Goal: Task Accomplishment & Management: Use online tool/utility

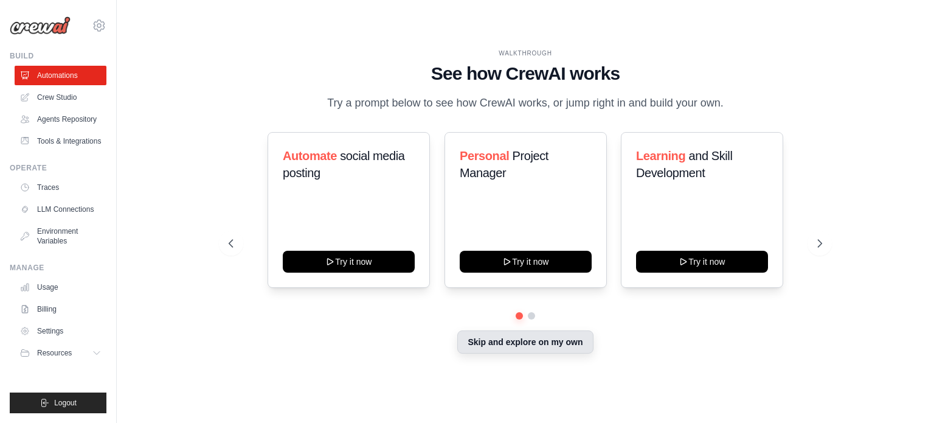
click at [546, 343] on button "Skip and explore on my own" at bounding box center [525, 341] width 136 height 23
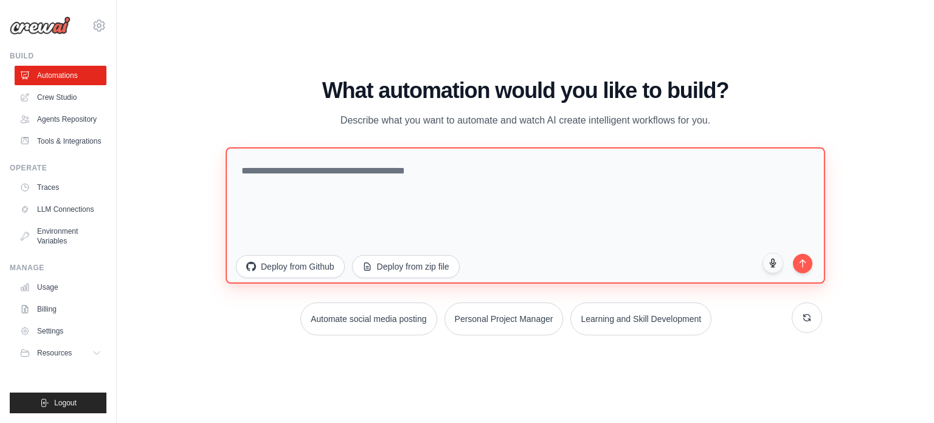
click at [332, 179] on textarea at bounding box center [526, 215] width 600 height 136
type textarea "*"
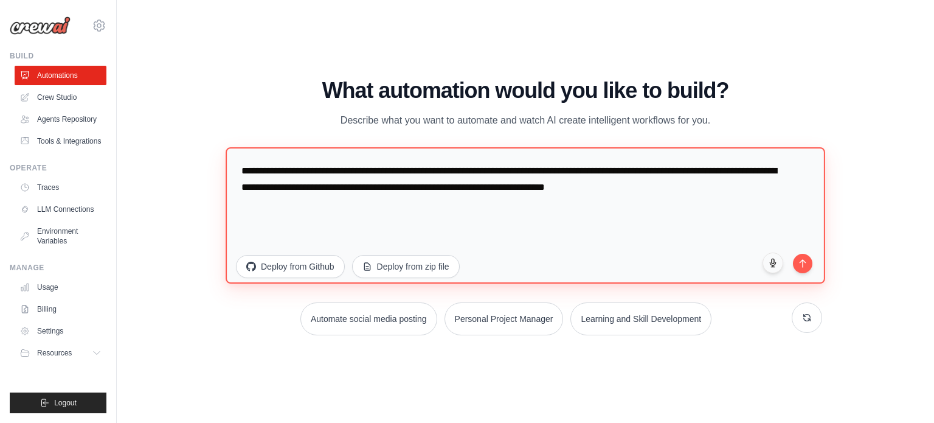
drag, startPoint x: 460, startPoint y: 186, endPoint x: 260, endPoint y: 181, distance: 200.2
click at [260, 181] on textarea "**********" at bounding box center [526, 215] width 600 height 136
drag, startPoint x: 495, startPoint y: 186, endPoint x: 699, endPoint y: 189, distance: 203.8
click at [699, 189] on textarea "**********" at bounding box center [526, 215] width 600 height 136
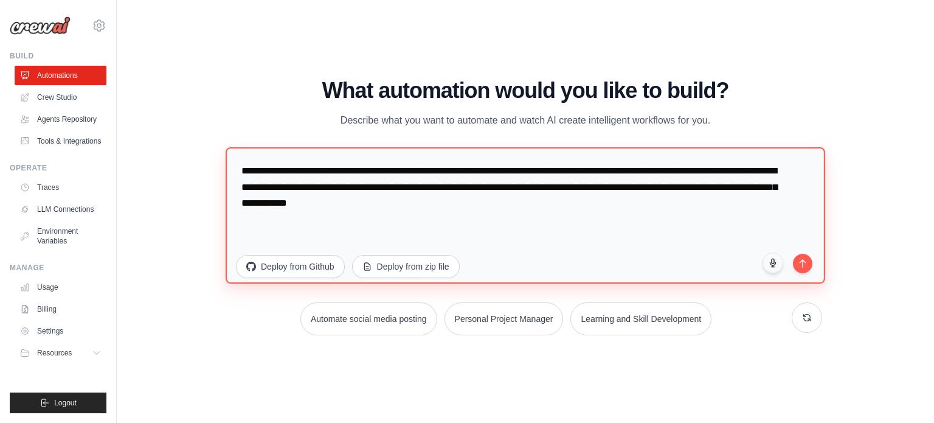
drag, startPoint x: 492, startPoint y: 199, endPoint x: 226, endPoint y: 150, distance: 270.9
click at [226, 150] on textarea "**********" at bounding box center [526, 215] width 600 height 136
click at [307, 185] on textarea "**********" at bounding box center [526, 215] width 600 height 136
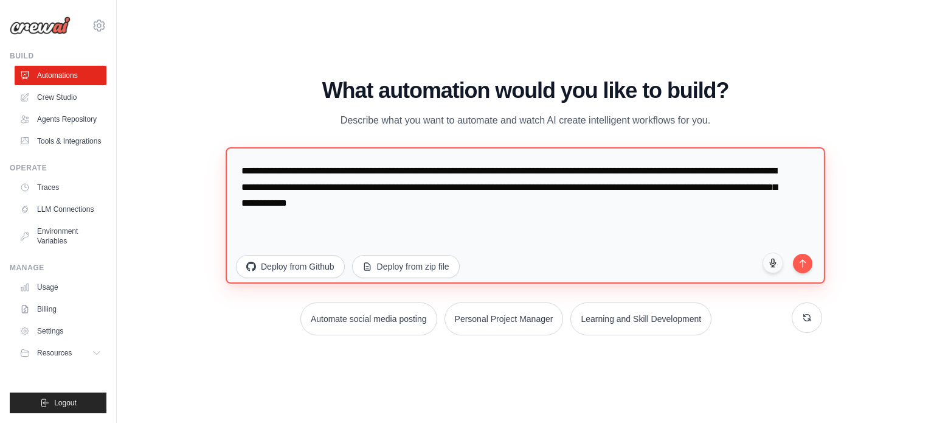
paste textarea "**********"
type textarea "**********"
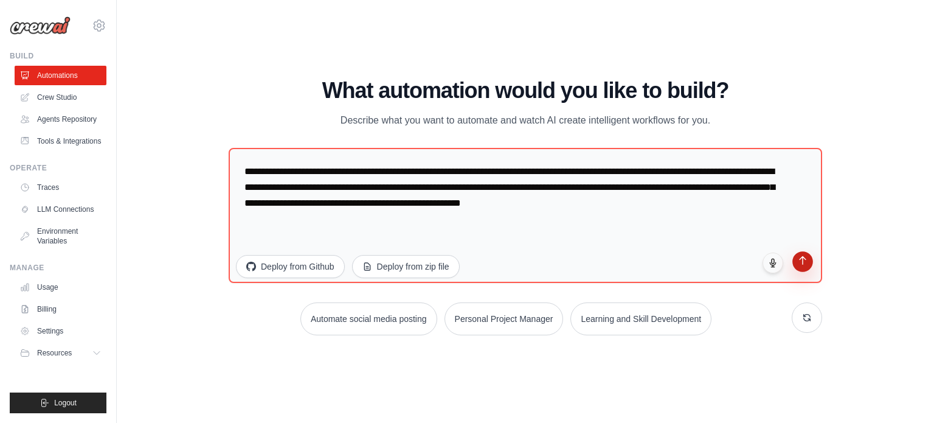
click at [807, 261] on icon "submit" at bounding box center [803, 260] width 10 height 10
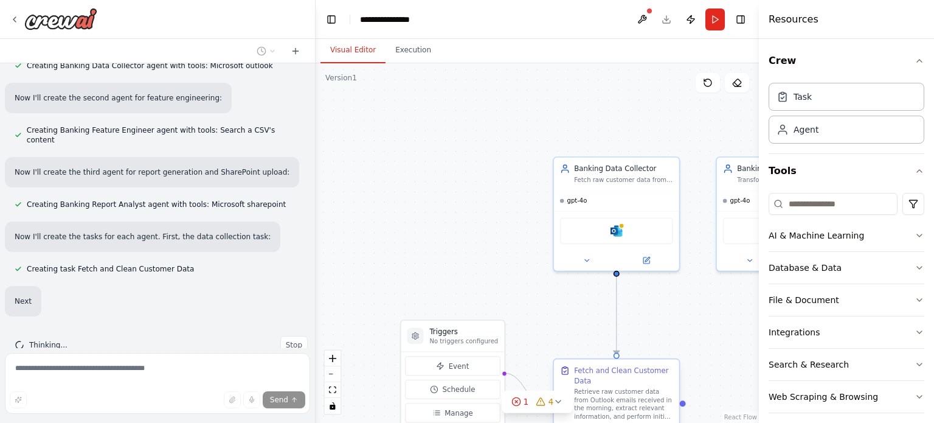
scroll to position [496, 0]
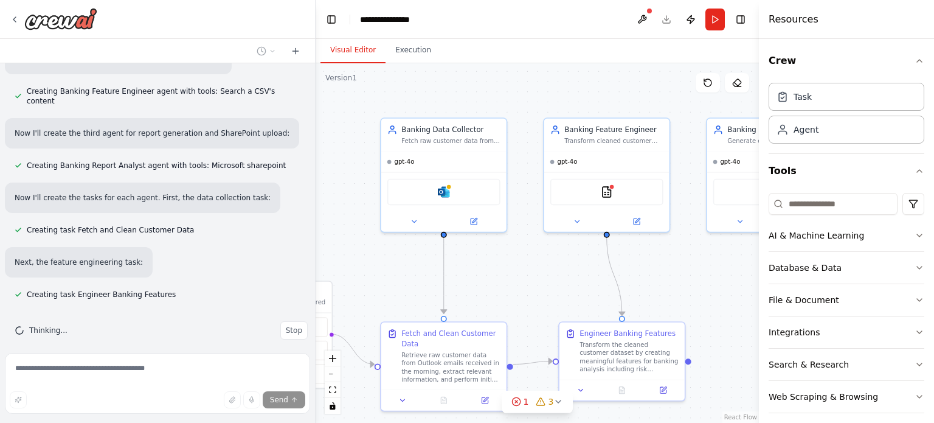
drag, startPoint x: 668, startPoint y: 329, endPoint x: 495, endPoint y: 289, distance: 178.0
click at [495, 289] on div ".deletable-edge-delete-btn { width: 20px; height: 20px; border: 0px solid #ffff…" at bounding box center [537, 243] width 443 height 360
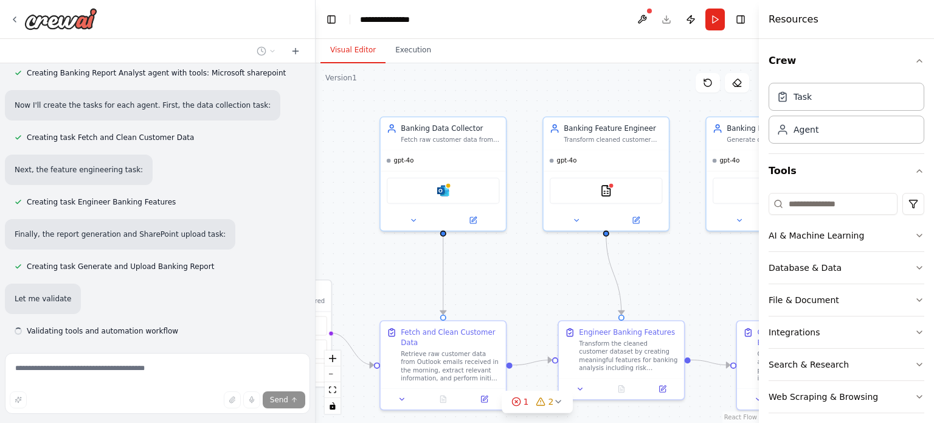
scroll to position [625, 0]
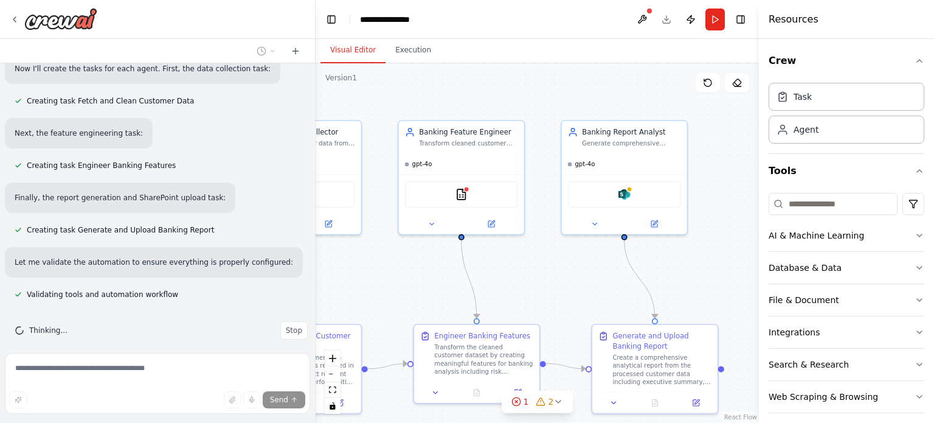
drag, startPoint x: 644, startPoint y: 256, endPoint x: 498, endPoint y: 258, distance: 146.0
click at [498, 258] on div ".deletable-edge-delete-btn { width: 20px; height: 20px; border: 0px solid #ffff…" at bounding box center [537, 243] width 443 height 360
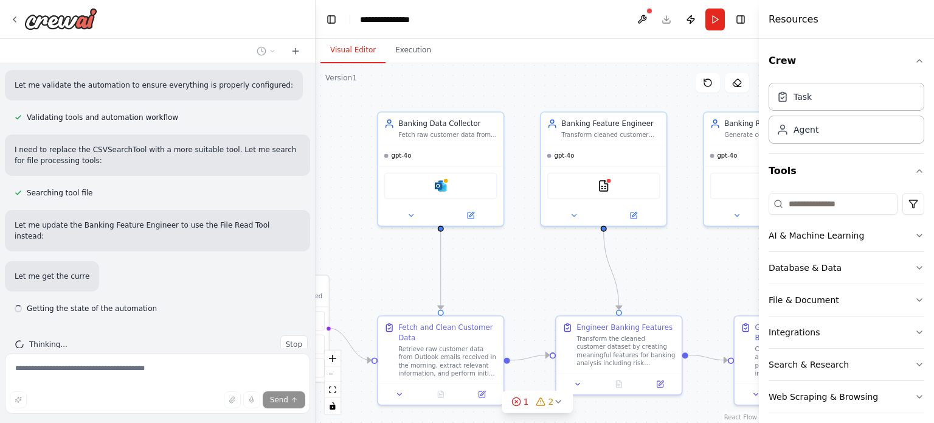
scroll to position [805, 0]
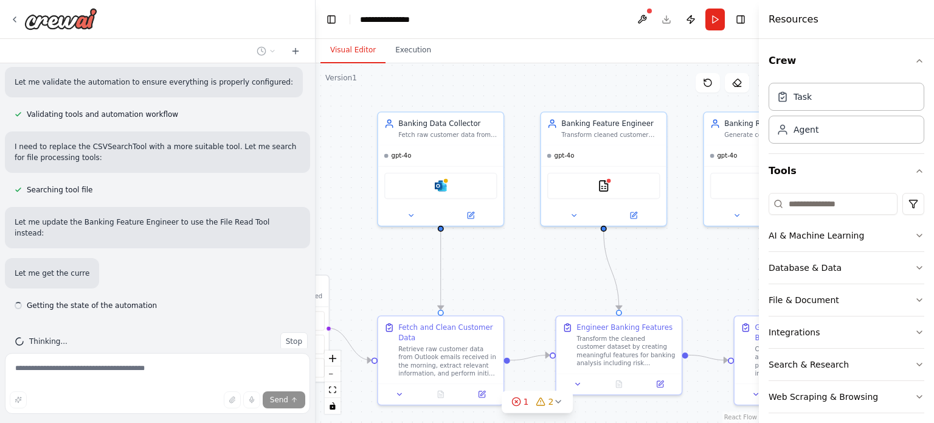
drag, startPoint x: 557, startPoint y: 286, endPoint x: 699, endPoint y: 281, distance: 142.4
click at [699, 281] on div ".deletable-edge-delete-btn { width: 20px; height: 20px; border: 0px solid #ffff…" at bounding box center [537, 243] width 443 height 360
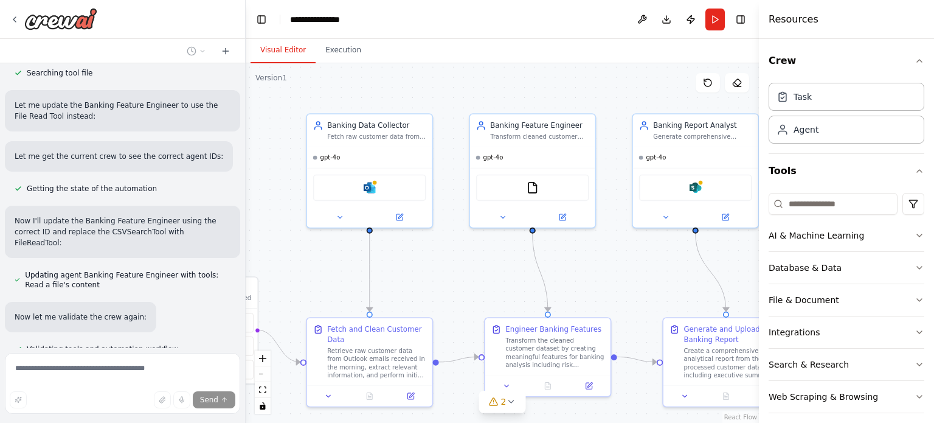
scroll to position [1029, 0]
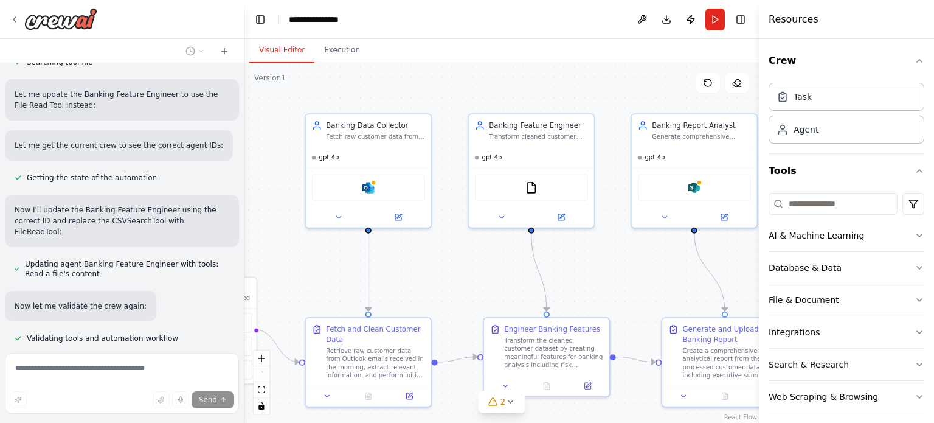
drag, startPoint x: 315, startPoint y: 223, endPoint x: 245, endPoint y: 224, distance: 70.0
click at [245, 224] on div "I plan to build an automated banking solution with three agents. The first agen…" at bounding box center [467, 211] width 934 height 423
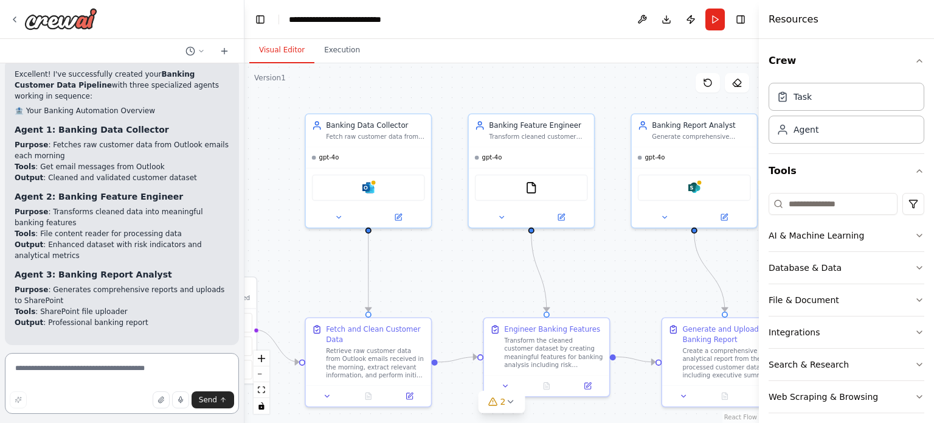
scroll to position [1399, 0]
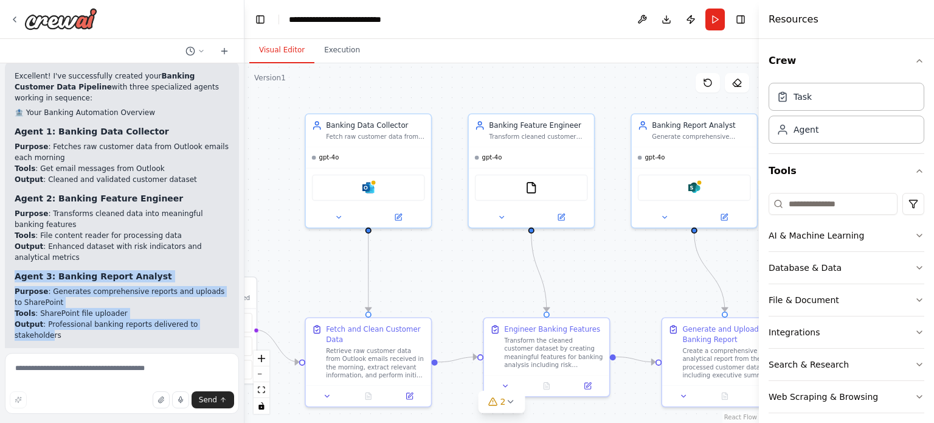
drag, startPoint x: 211, startPoint y: 291, endPoint x: 12, endPoint y: 241, distance: 205.2
click at [12, 241] on div "Excellent! I've successfully created your Banking Customer Data Pipeline with t…" at bounding box center [122, 280] width 234 height 439
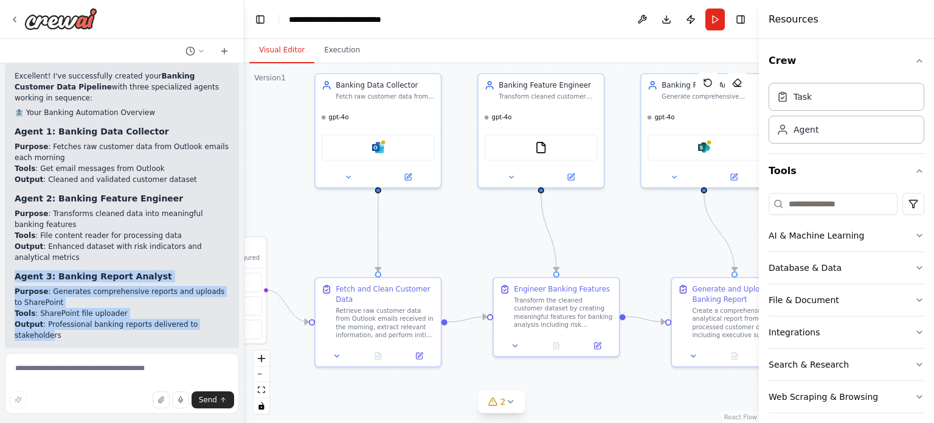
drag, startPoint x: 294, startPoint y: 254, endPoint x: 305, endPoint y: 219, distance: 36.2
click at [305, 219] on div ".deletable-edge-delete-btn { width: 20px; height: 20px; border: 0px solid #ffff…" at bounding box center [502, 243] width 515 height 360
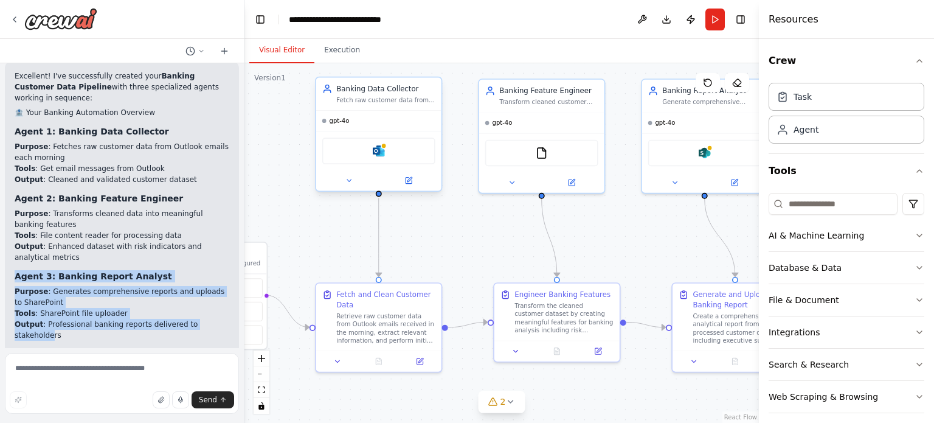
click at [396, 99] on div "Fetch raw customer data from Outlook emails each morning and perform initial da…" at bounding box center [385, 100] width 99 height 8
click at [409, 178] on icon at bounding box center [410, 179] width 5 height 5
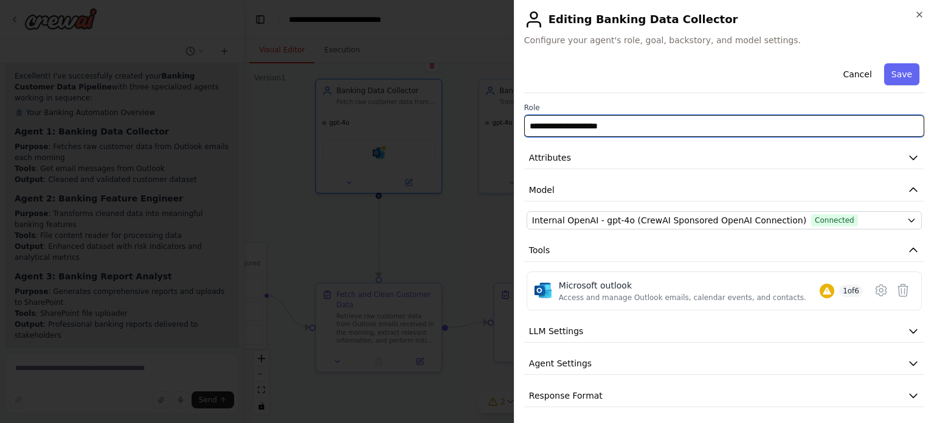
click at [625, 126] on input "**********" at bounding box center [724, 126] width 400 height 22
drag, startPoint x: 625, startPoint y: 126, endPoint x: 518, endPoint y: 127, distance: 107.1
click at [518, 127] on div "**********" at bounding box center [724, 211] width 420 height 423
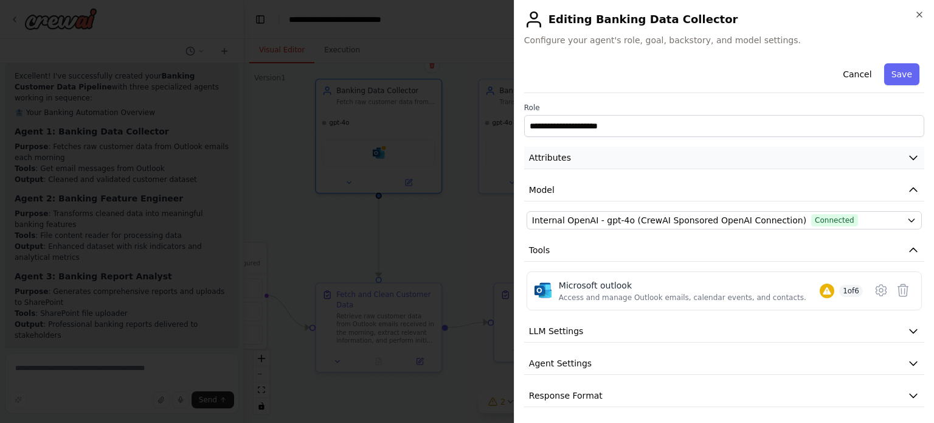
click at [550, 162] on span "Attributes" at bounding box center [550, 157] width 42 height 12
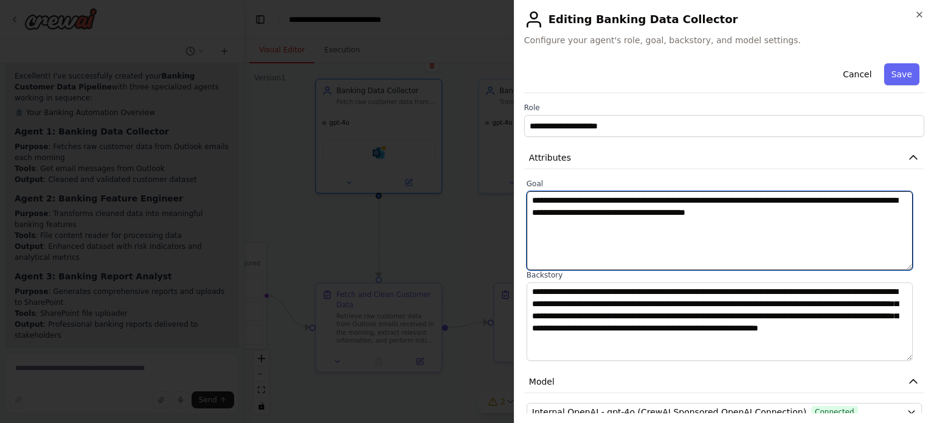
click at [574, 201] on textarea "**********" at bounding box center [720, 230] width 386 height 79
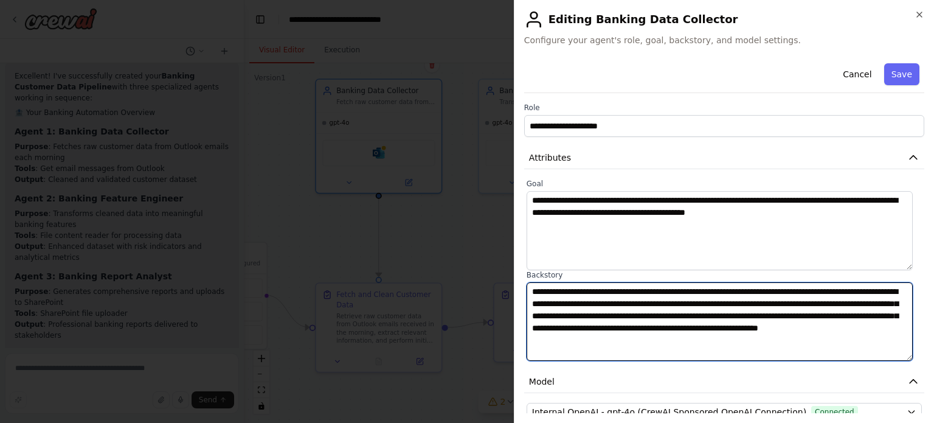
click at [571, 305] on textarea "**********" at bounding box center [720, 321] width 386 height 79
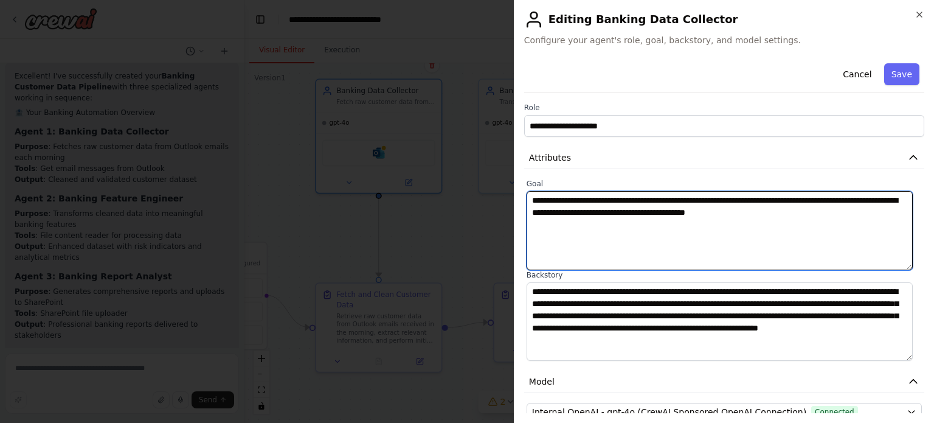
click at [579, 209] on textarea "**********" at bounding box center [720, 230] width 386 height 79
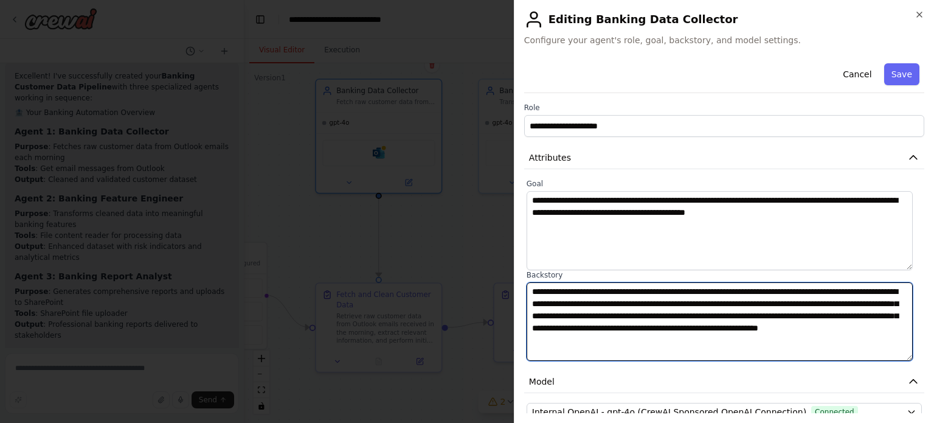
click at [596, 318] on textarea "**********" at bounding box center [720, 321] width 386 height 79
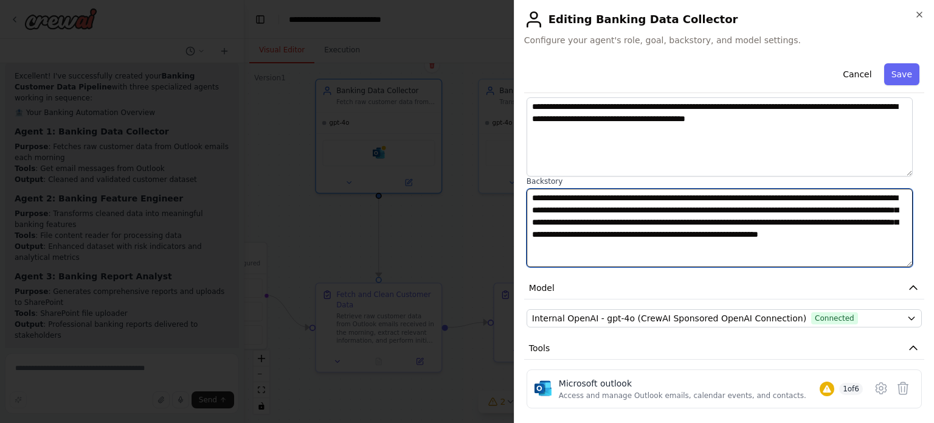
scroll to position [94, 0]
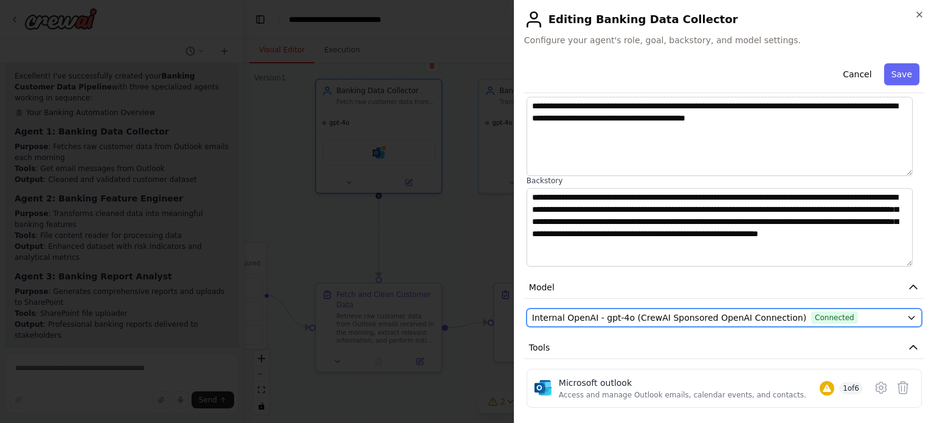
click at [576, 314] on span "Internal OpenAI - gpt-4o (CrewAI Sponsored OpenAI Connection)" at bounding box center [669, 317] width 274 height 12
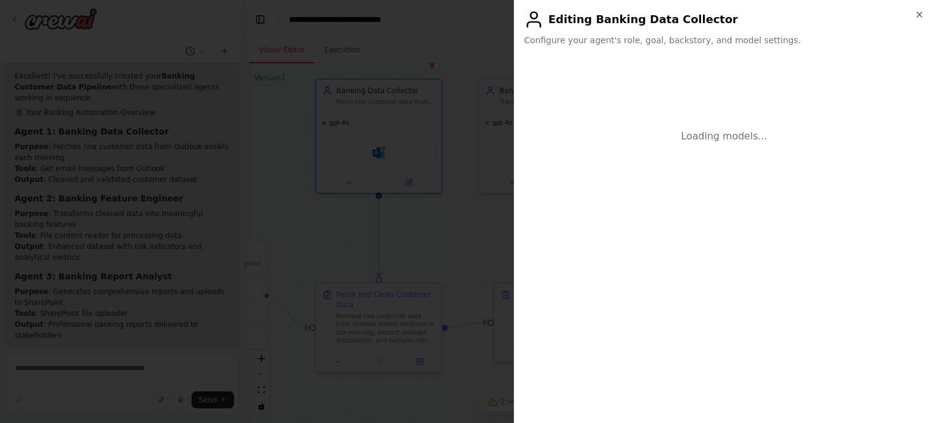
scroll to position [0, 0]
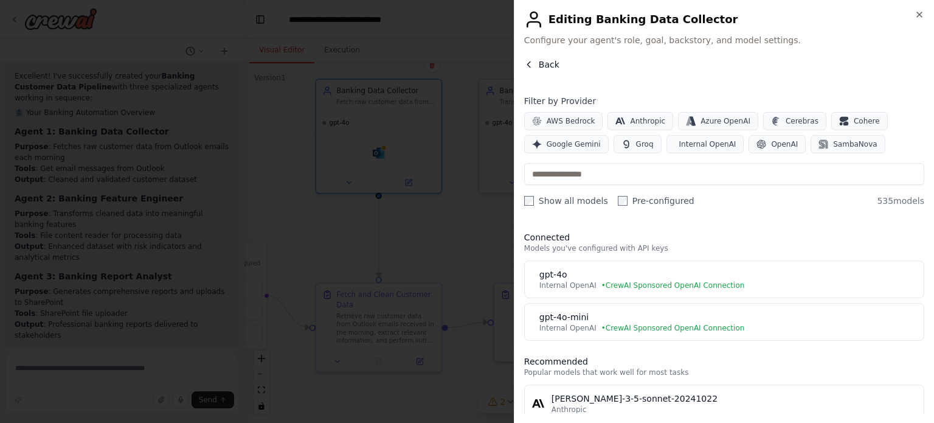
click at [534, 63] on button "Back" at bounding box center [541, 64] width 35 height 12
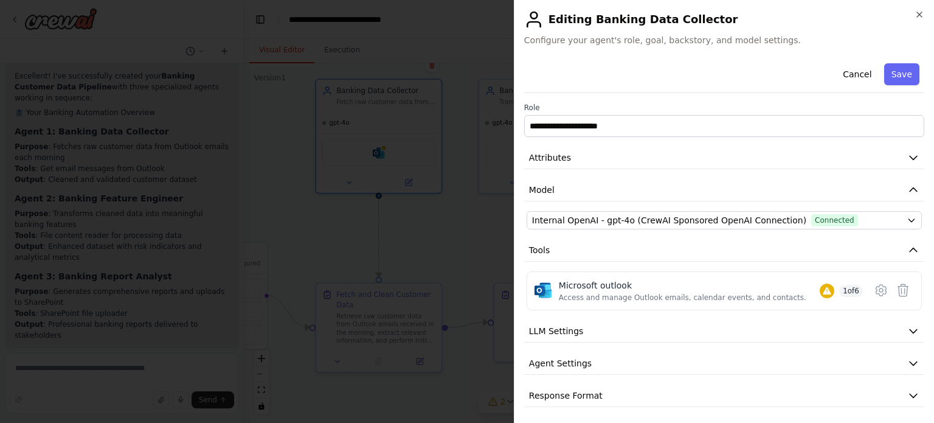
scroll to position [2, 0]
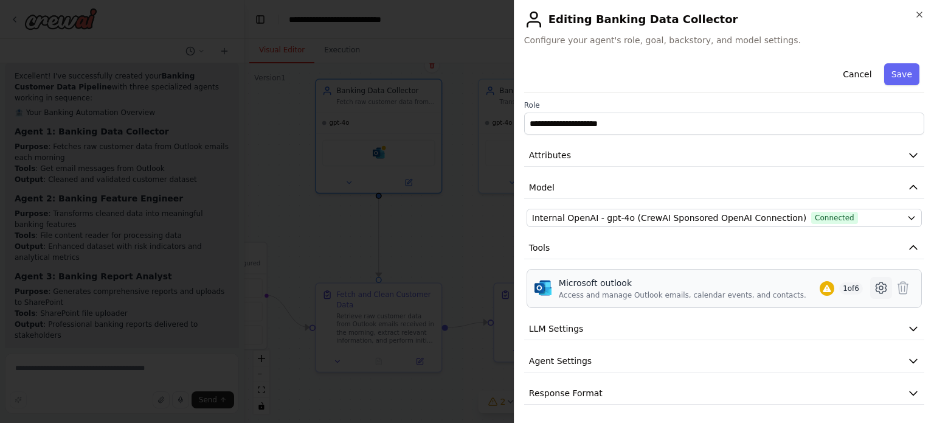
click at [874, 287] on icon at bounding box center [881, 287] width 15 height 15
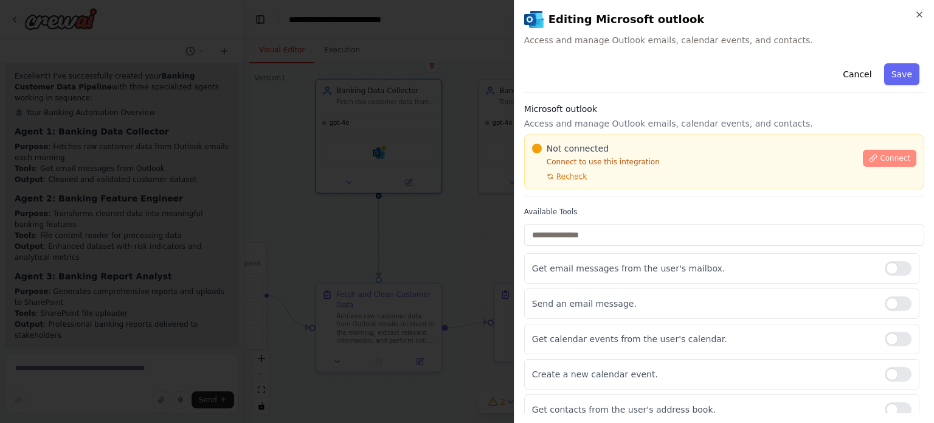
click at [888, 158] on span "Connect" at bounding box center [895, 158] width 30 height 10
click at [849, 71] on button "Cancel" at bounding box center [857, 74] width 43 height 22
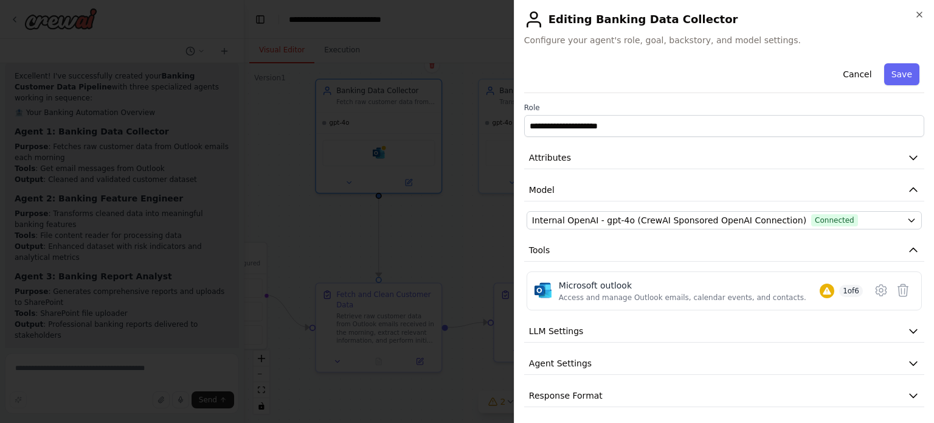
scroll to position [2, 0]
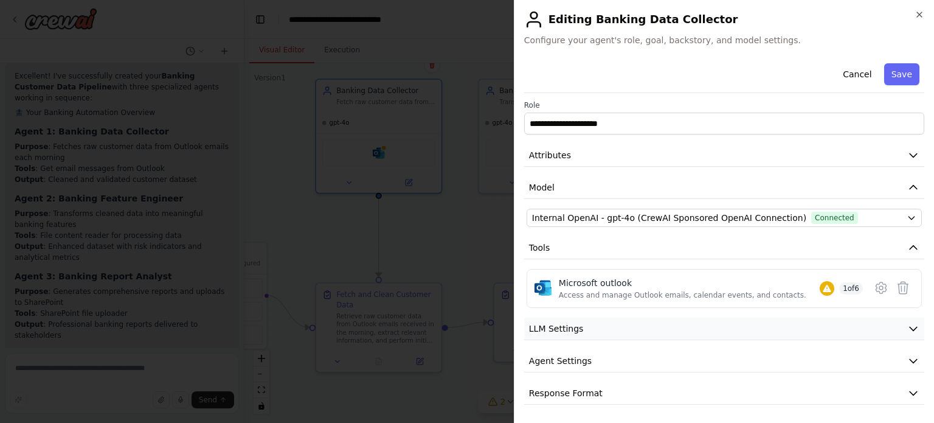
click at [574, 335] on button "LLM Settings" at bounding box center [724, 329] width 400 height 23
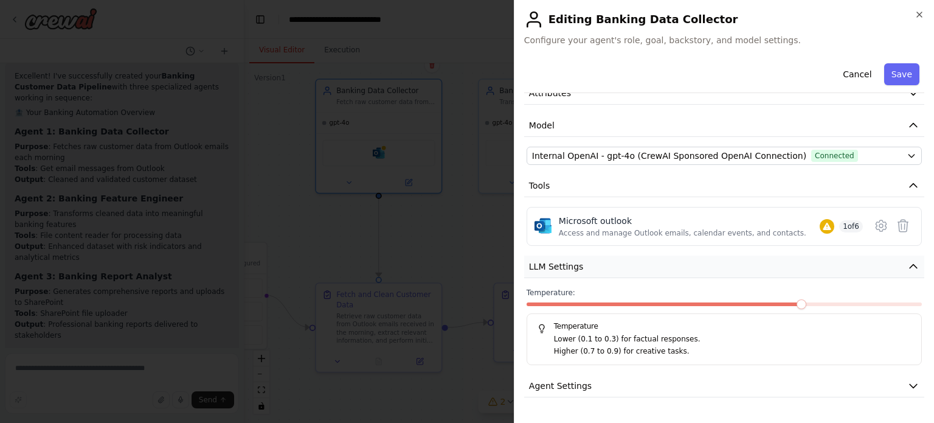
scroll to position [89, 0]
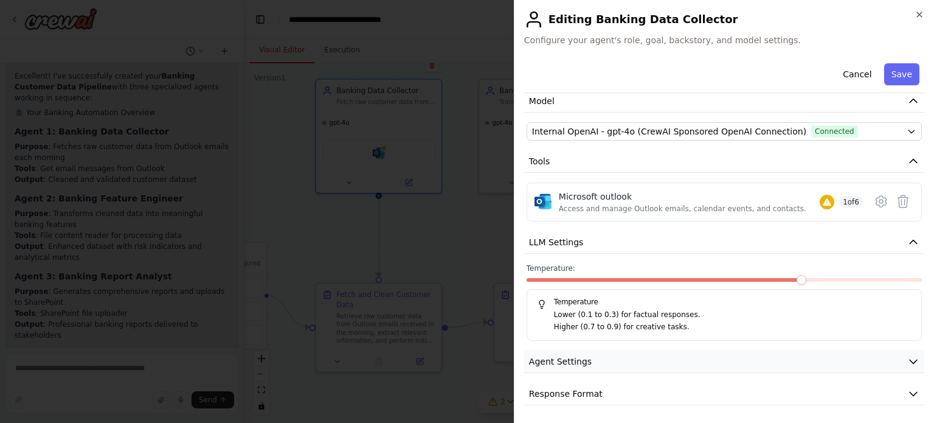
click at [580, 362] on span "Agent Settings" at bounding box center [560, 361] width 63 height 12
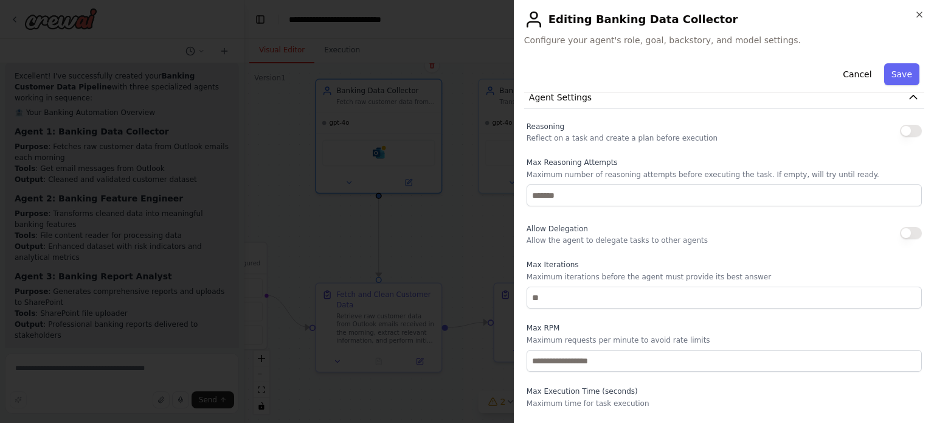
scroll to position [415, 0]
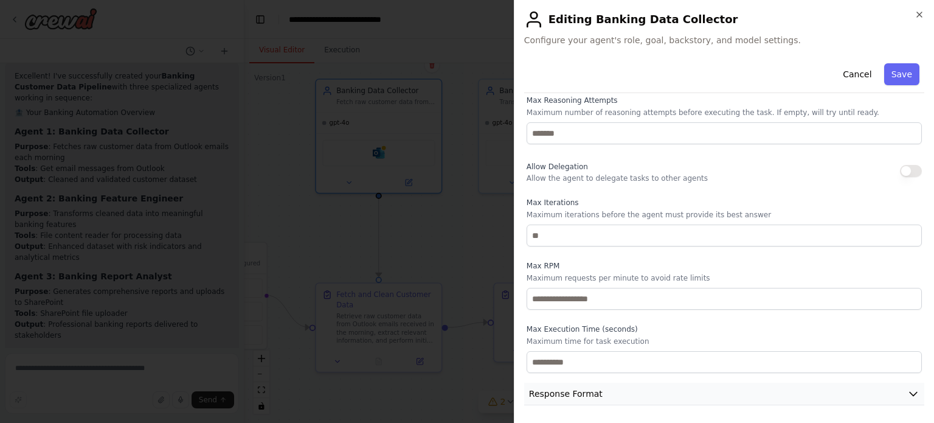
click at [594, 394] on span "Response Format" at bounding box center [566, 394] width 74 height 12
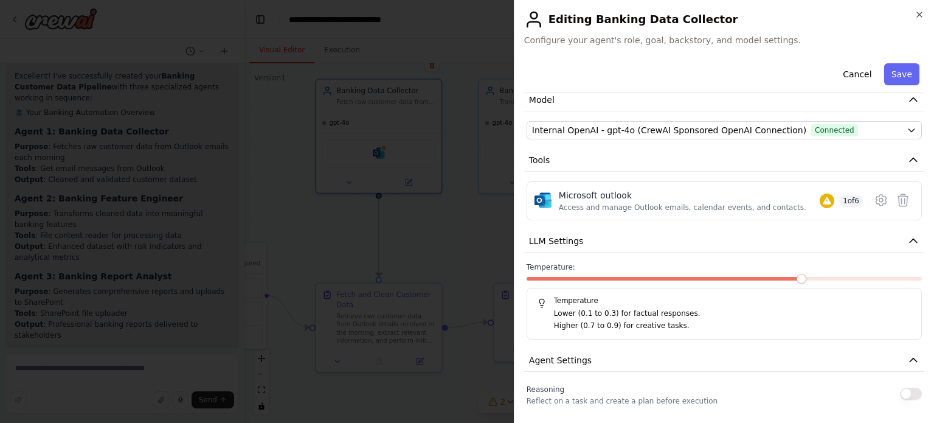
scroll to position [0, 0]
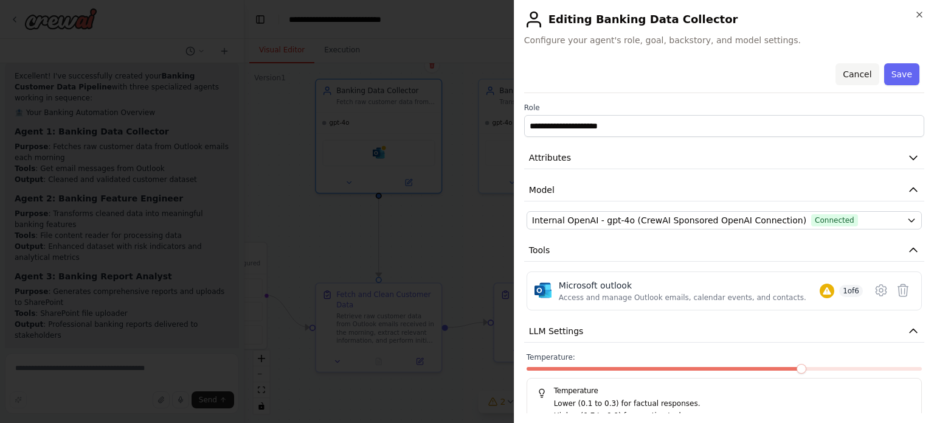
click at [857, 68] on button "Cancel" at bounding box center [857, 74] width 43 height 22
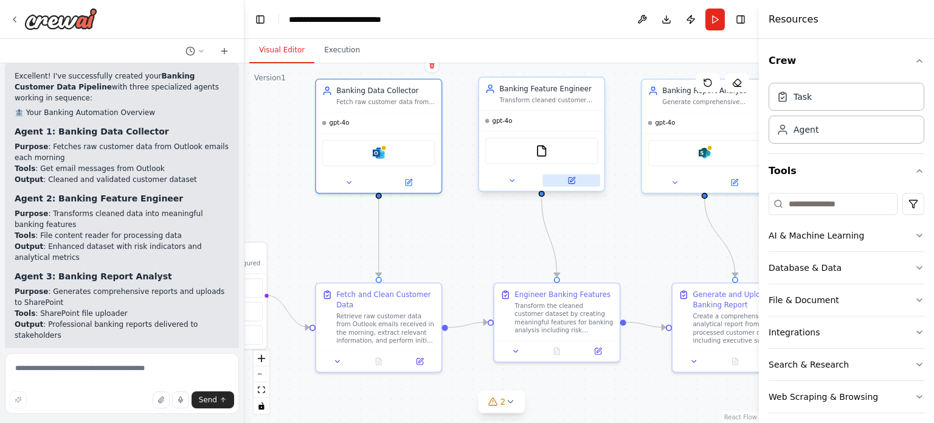
click at [573, 178] on icon at bounding box center [572, 179] width 5 height 5
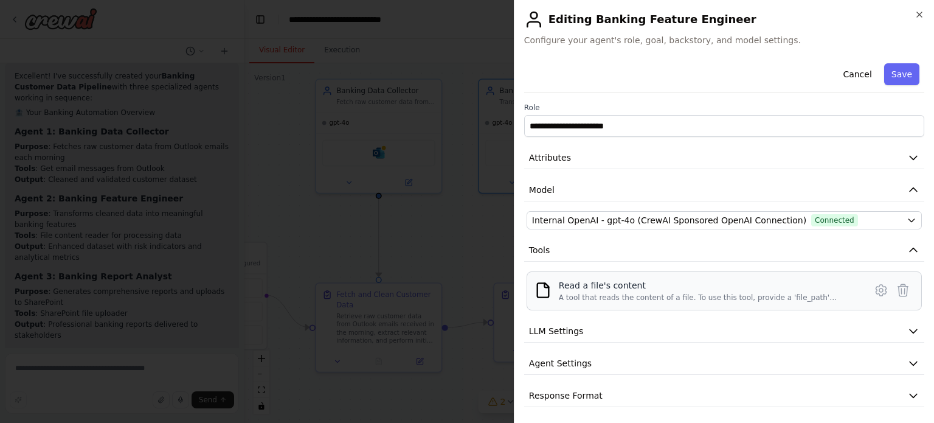
scroll to position [2, 0]
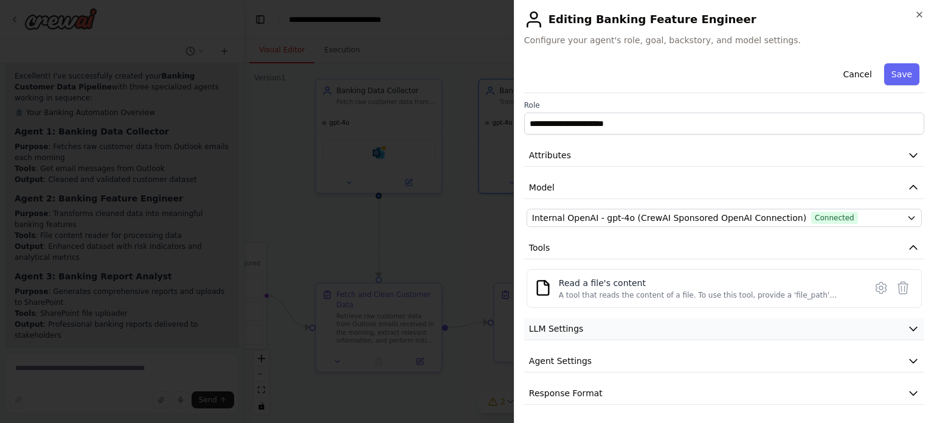
click at [569, 333] on button "LLM Settings" at bounding box center [724, 329] width 400 height 23
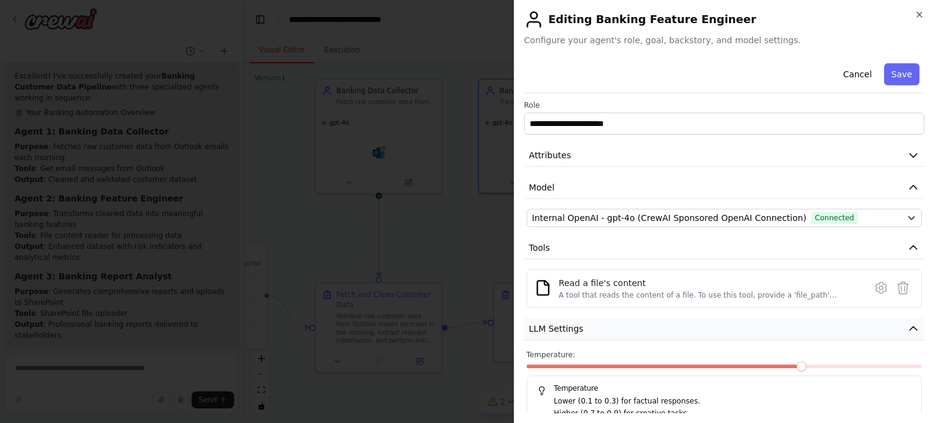
scroll to position [89, 0]
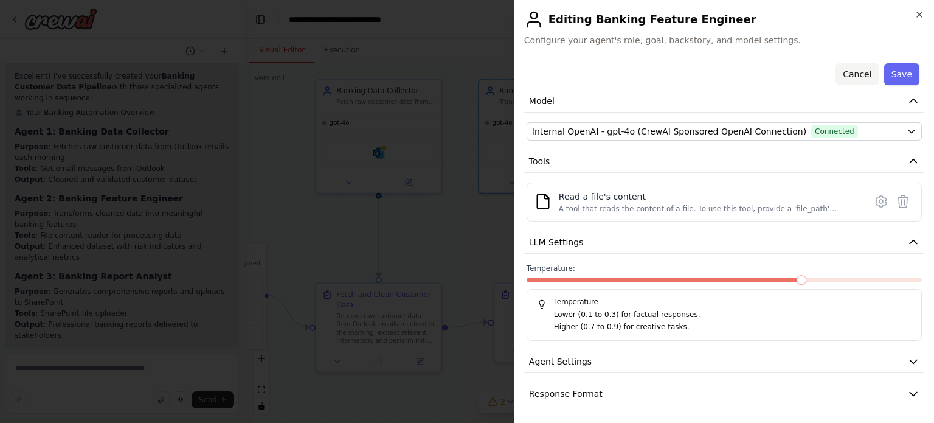
click at [857, 81] on button "Cancel" at bounding box center [857, 74] width 43 height 22
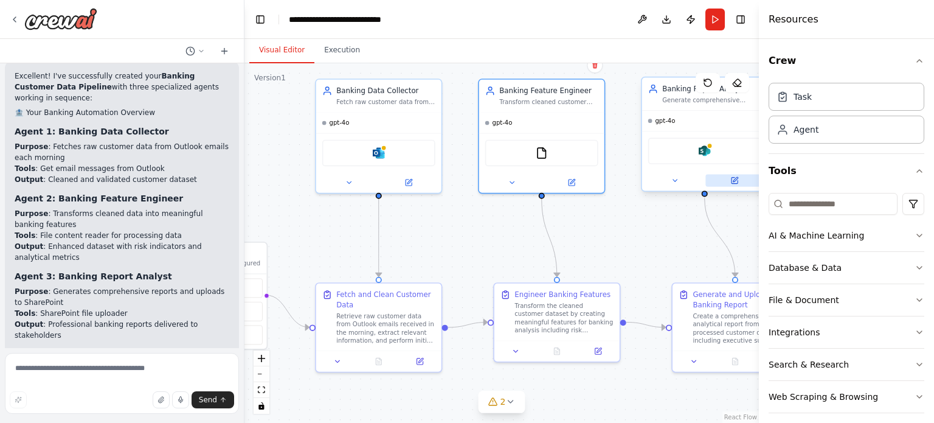
click at [734, 178] on icon at bounding box center [735, 181] width 6 height 6
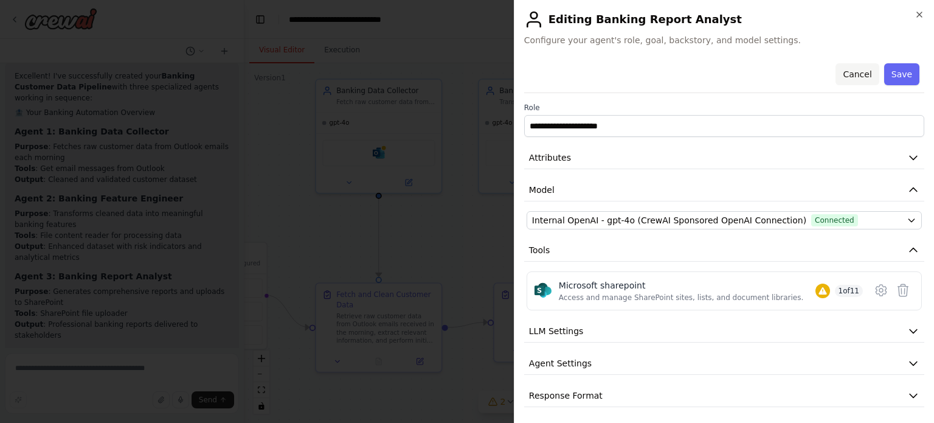
click at [844, 69] on button "Cancel" at bounding box center [857, 74] width 43 height 22
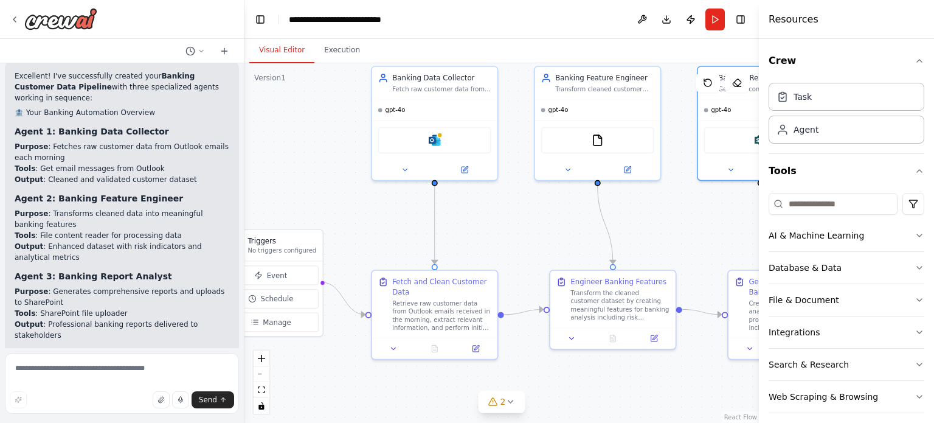
drag, startPoint x: 527, startPoint y: 252, endPoint x: 582, endPoint y: 239, distance: 56.2
click at [582, 239] on div ".deletable-edge-delete-btn { width: 20px; height: 20px; border: 0px solid #ffff…" at bounding box center [502, 243] width 515 height 360
click at [712, 16] on button "Run" at bounding box center [715, 20] width 19 height 22
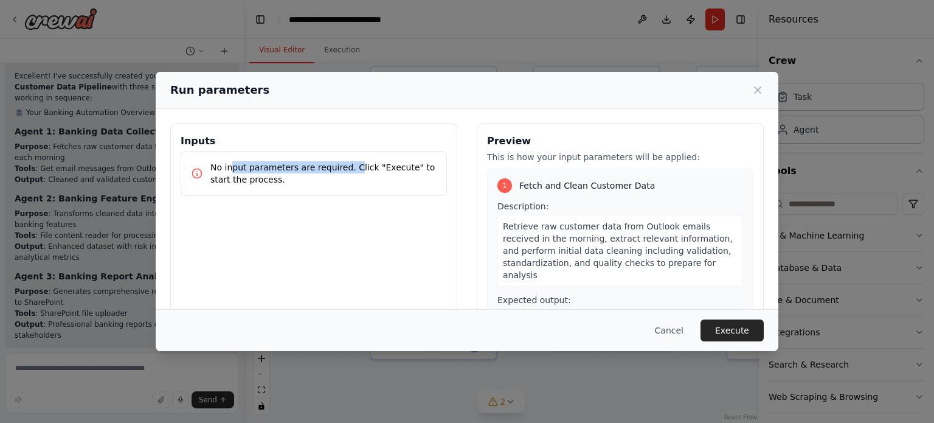
drag, startPoint x: 233, startPoint y: 165, endPoint x: 344, endPoint y: 163, distance: 110.7
click at [344, 163] on p "No input parameters are required. Click "Execute" to start the process." at bounding box center [323, 173] width 226 height 24
drag, startPoint x: 357, startPoint y: 165, endPoint x: 277, endPoint y: 175, distance: 79.8
click at [277, 175] on p "No input parameters are required. Click "Execute" to start the process." at bounding box center [323, 173] width 226 height 24
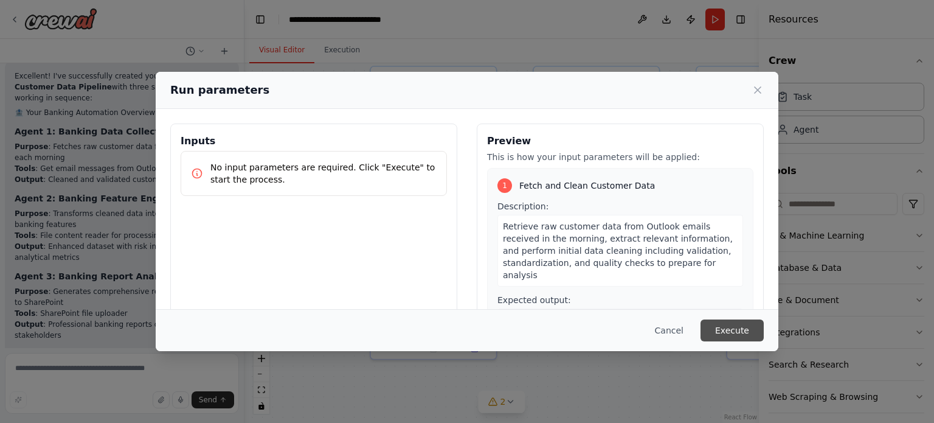
click at [738, 333] on button "Execute" at bounding box center [732, 330] width 63 height 22
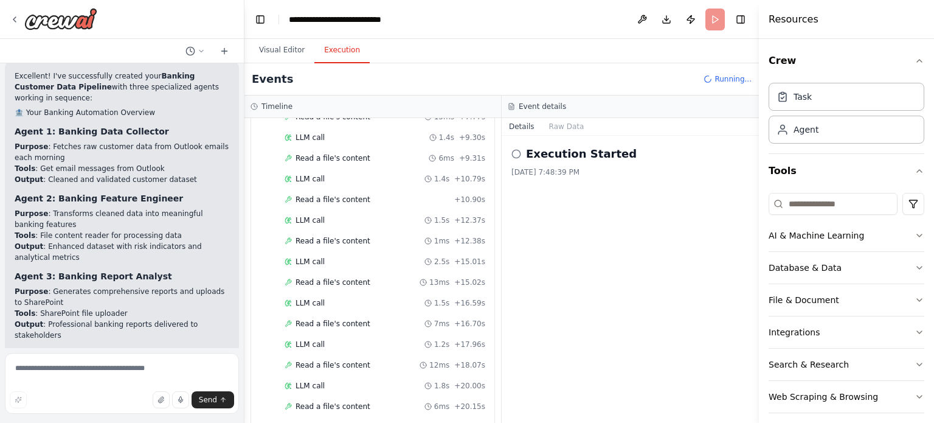
scroll to position [0, 0]
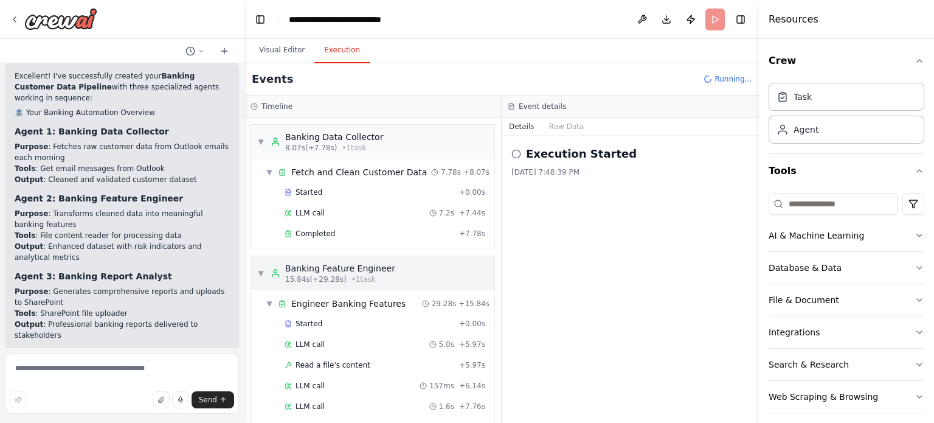
click at [257, 274] on span "▼" at bounding box center [260, 273] width 7 height 10
click at [261, 279] on div "▼ Banking Feature Engineer 15.84s (+29.28s) • 1 task" at bounding box center [326, 273] width 138 height 22
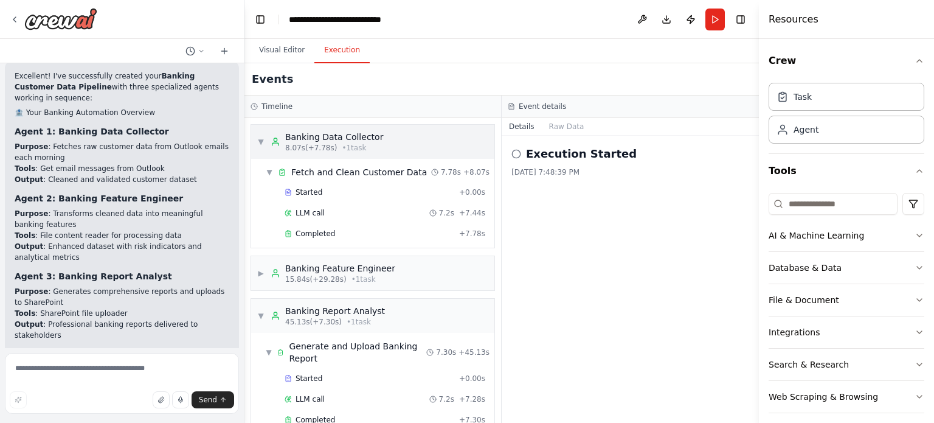
click at [257, 141] on span "▼" at bounding box center [260, 142] width 7 height 10
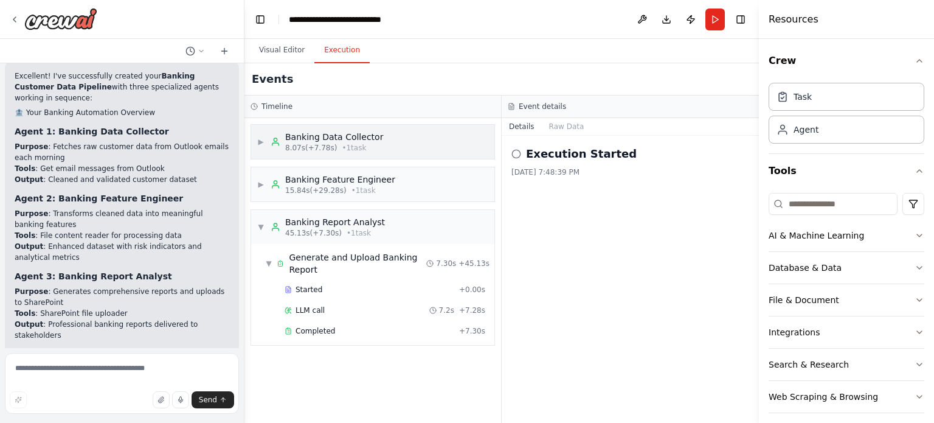
click at [343, 134] on div "Banking Data Collector" at bounding box center [334, 137] width 98 height 12
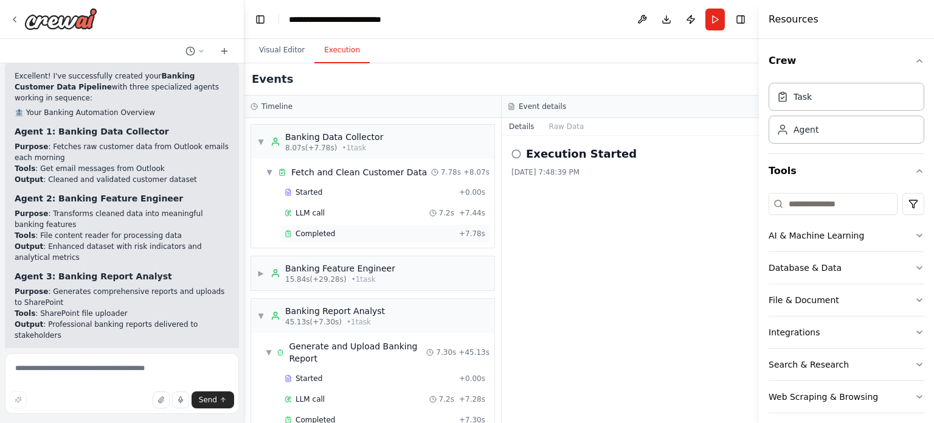
click at [311, 234] on span "Completed" at bounding box center [316, 234] width 40 height 10
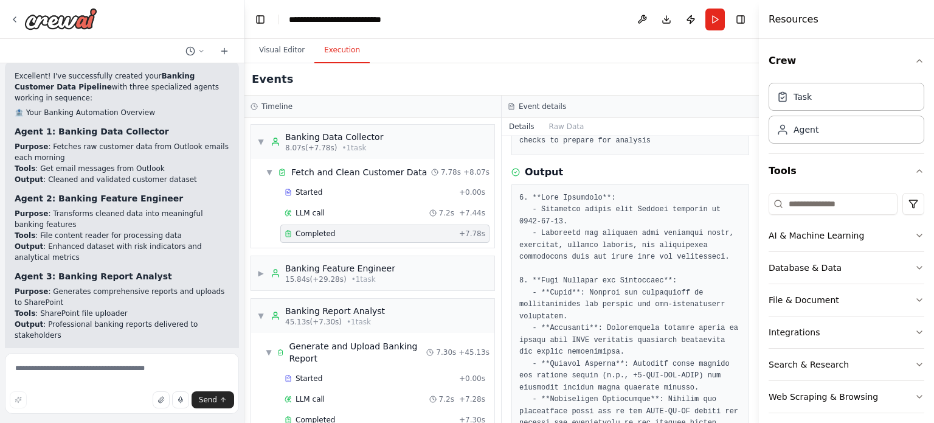
scroll to position [127, 0]
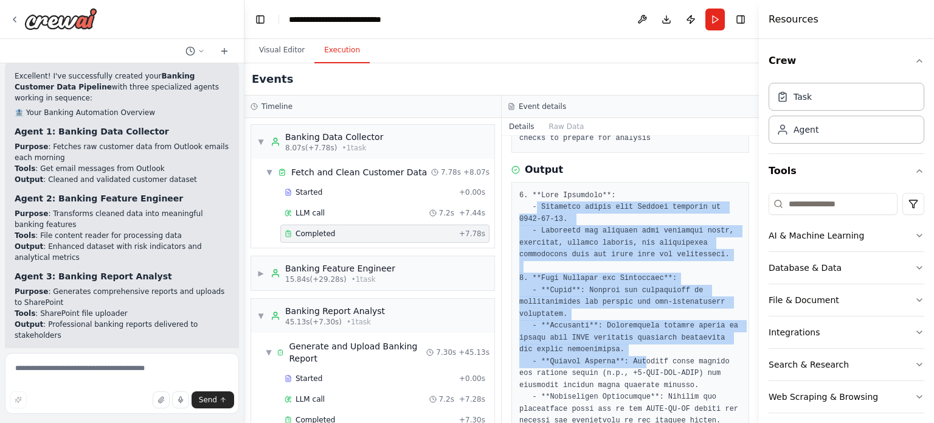
drag, startPoint x: 535, startPoint y: 211, endPoint x: 635, endPoint y: 363, distance: 181.1
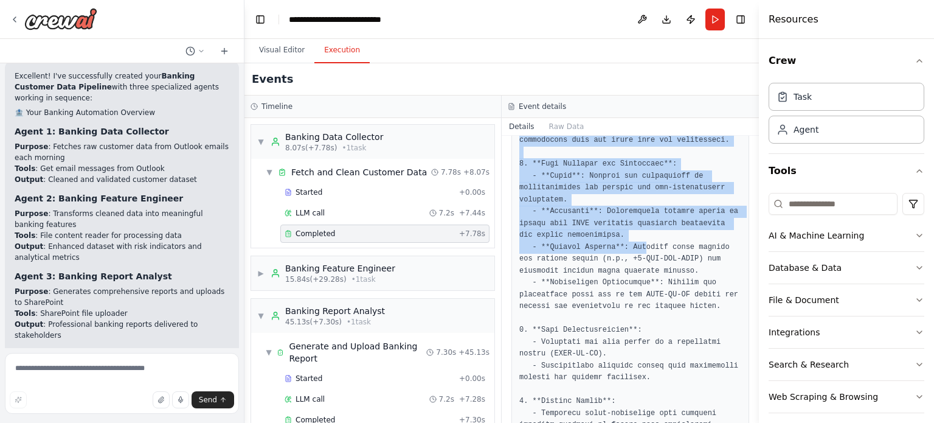
scroll to position [249, 0]
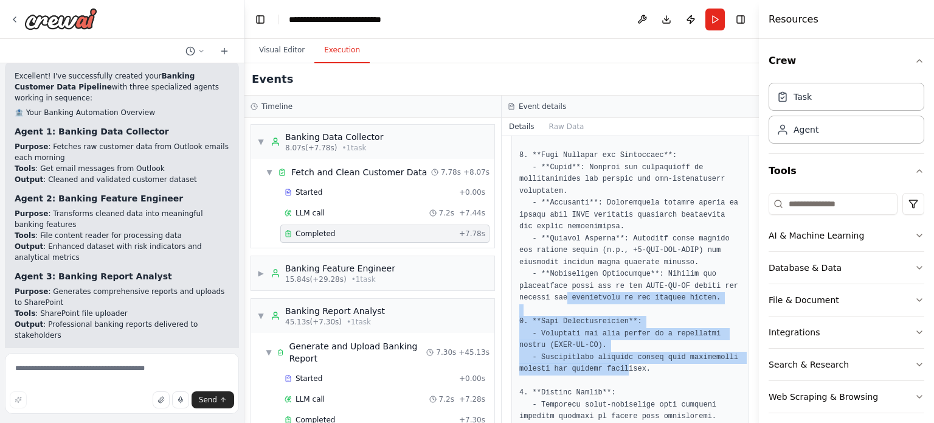
drag, startPoint x: 564, startPoint y: 294, endPoint x: 621, endPoint y: 370, distance: 95.3
click at [621, 370] on pre at bounding box center [631, 411] width 222 height 688
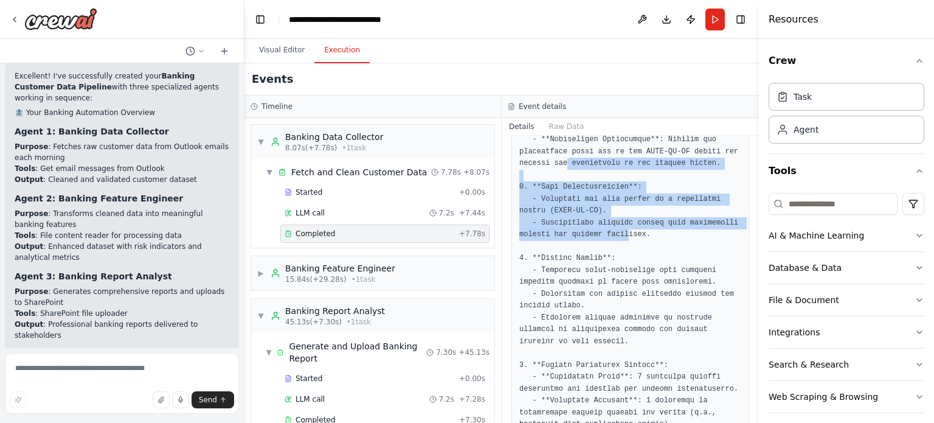
scroll to position [387, 0]
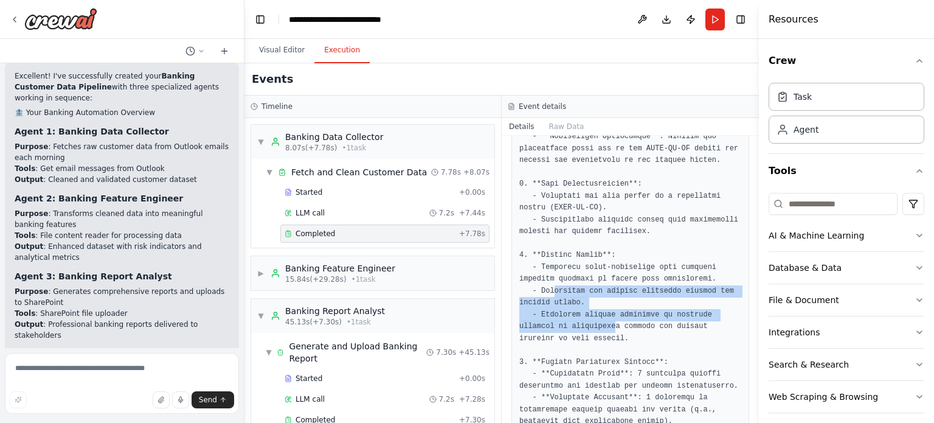
drag, startPoint x: 572, startPoint y: 323, endPoint x: 551, endPoint y: 289, distance: 40.2
click at [551, 289] on pre at bounding box center [631, 273] width 222 height 688
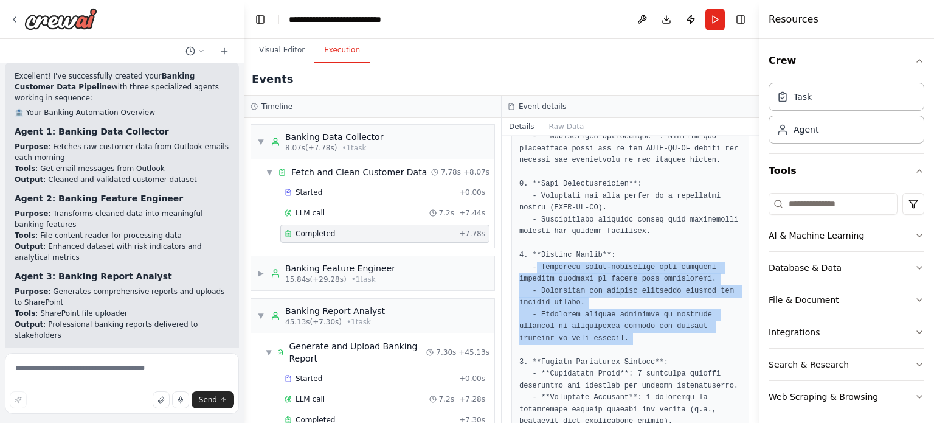
drag, startPoint x: 535, startPoint y: 267, endPoint x: 596, endPoint y: 347, distance: 99.9
click at [596, 347] on pre at bounding box center [631, 273] width 222 height 688
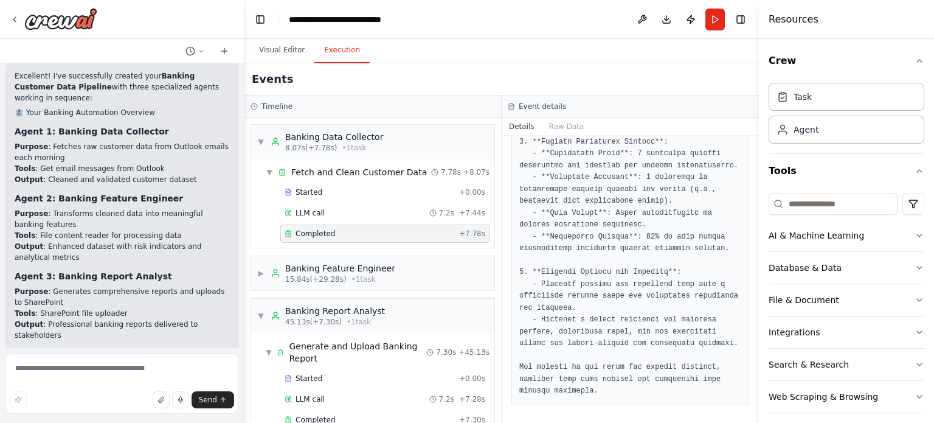
scroll to position [608, 0]
click at [349, 272] on div "Banking Feature Engineer" at bounding box center [340, 268] width 110 height 12
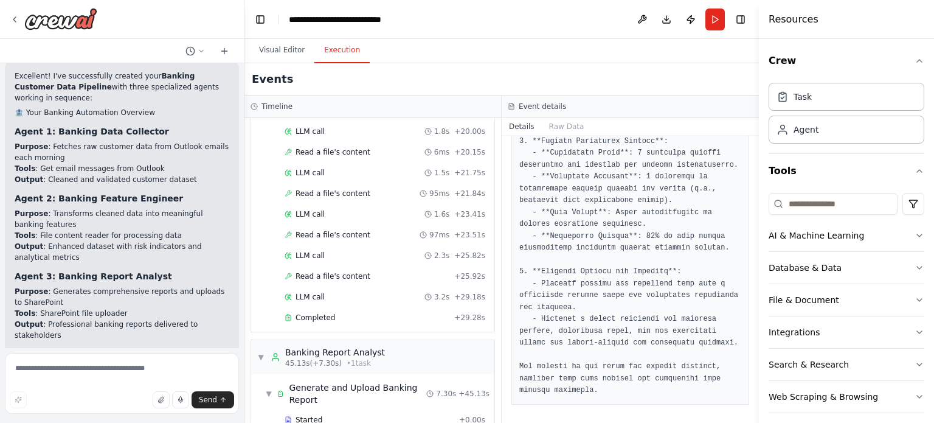
scroll to position [586, 0]
click at [319, 311] on span "Completed" at bounding box center [316, 316] width 40 height 10
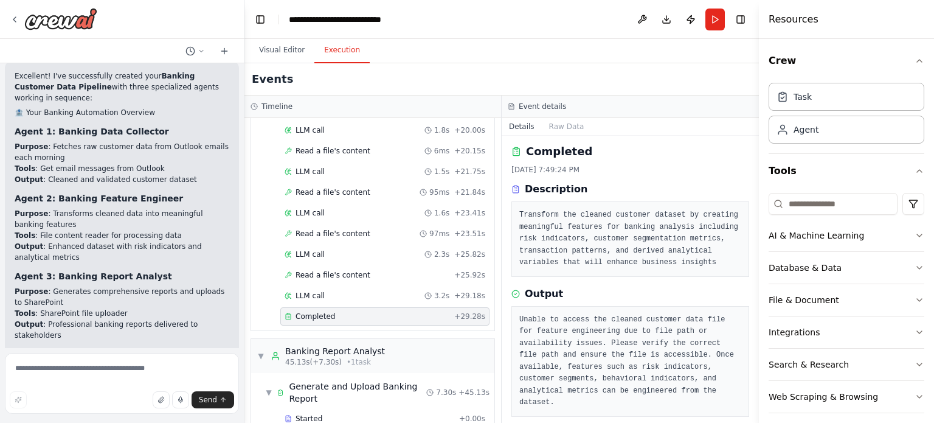
click at [554, 315] on pre "Unable to access the cleaned customer data file for feature engineering due to …" at bounding box center [631, 361] width 222 height 95
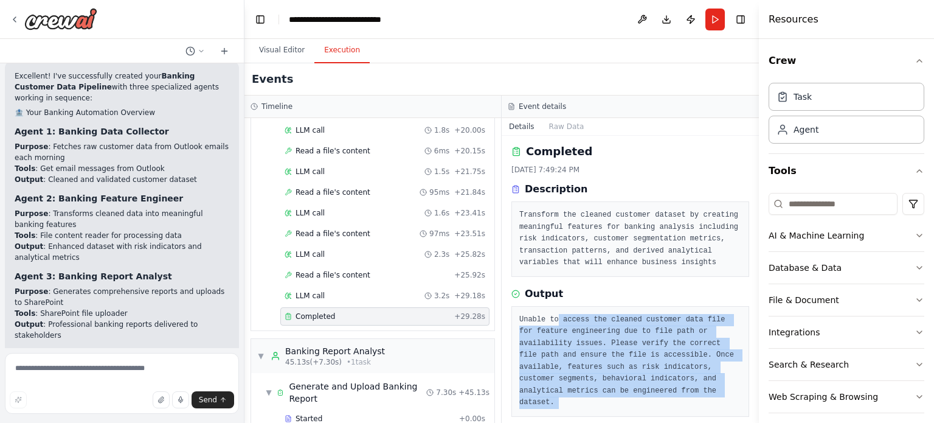
drag, startPoint x: 554, startPoint y: 315, endPoint x: 655, endPoint y: 389, distance: 125.3
click at [655, 389] on pre "Unable to access the cleaned customer data file for feature engineering due to …" at bounding box center [631, 361] width 222 height 95
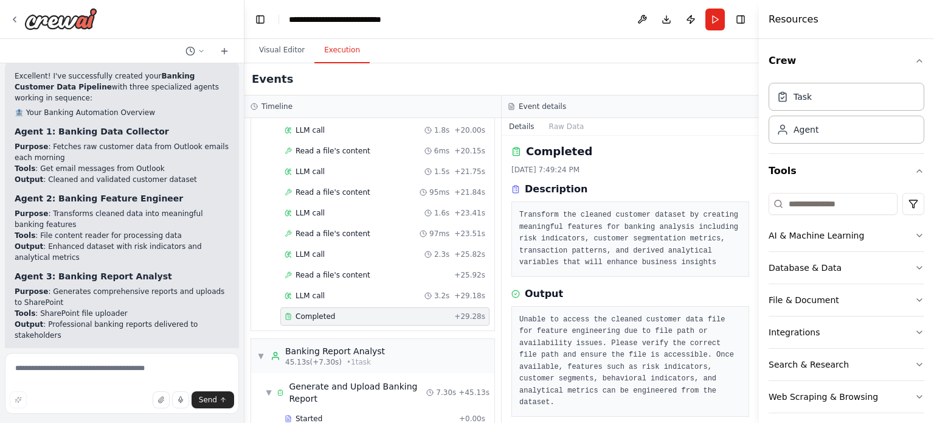
scroll to position [642, 0]
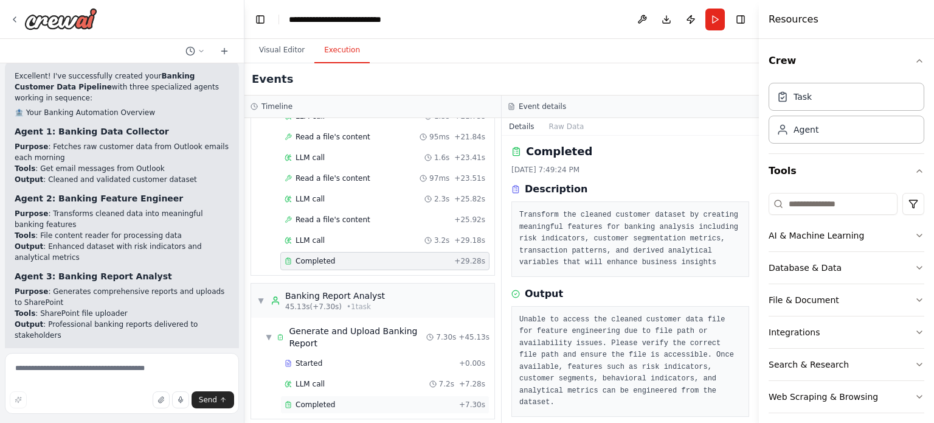
click at [338, 400] on div "Completed" at bounding box center [370, 405] width 170 height 10
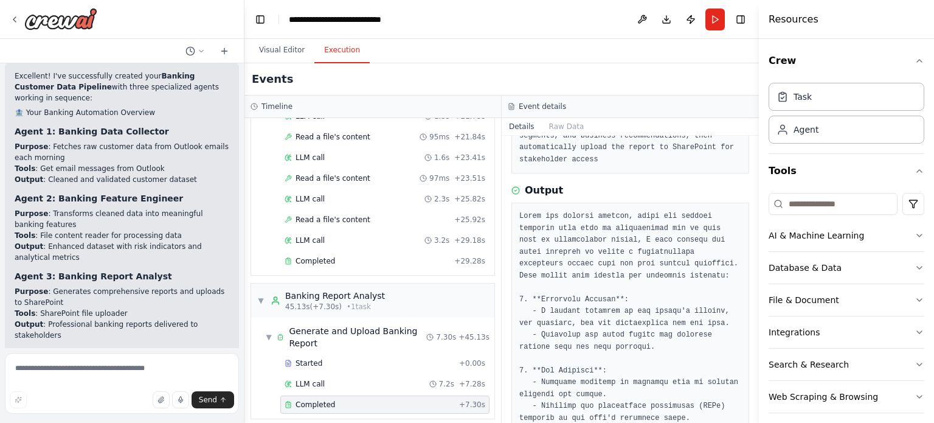
scroll to position [0, 0]
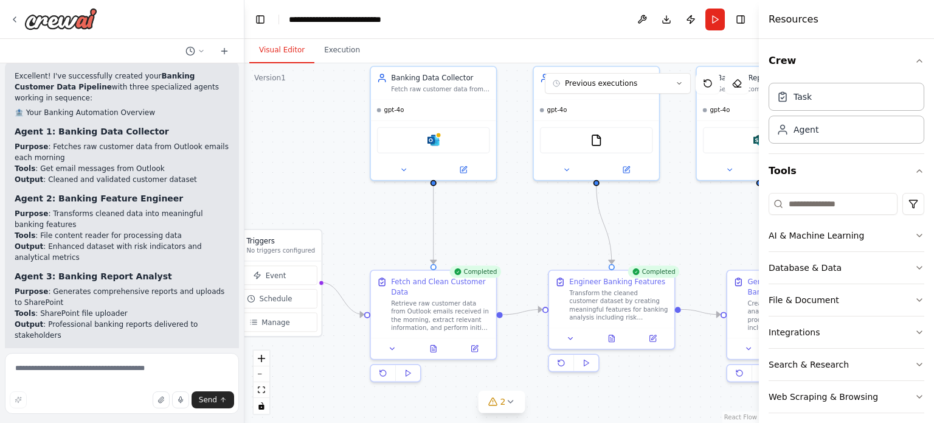
click at [279, 50] on button "Visual Editor" at bounding box center [281, 51] width 65 height 26
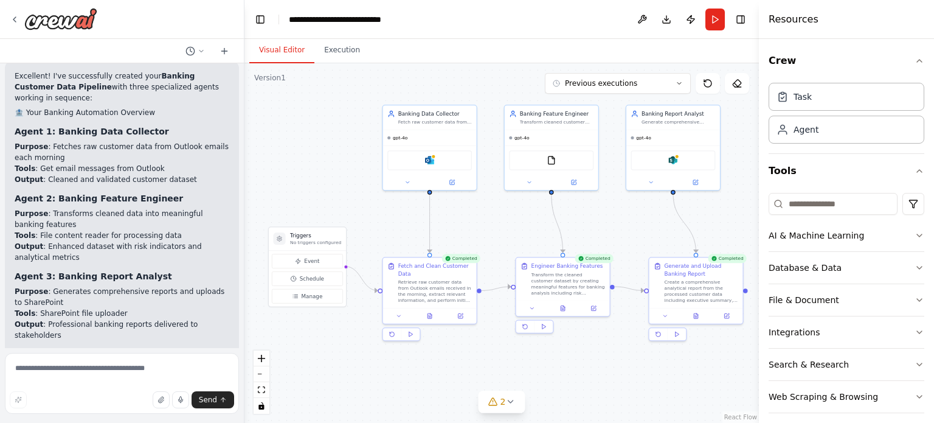
click at [392, 209] on div ".deletable-edge-delete-btn { width: 20px; height: 20px; border: 0px solid #ffff…" at bounding box center [502, 243] width 515 height 360
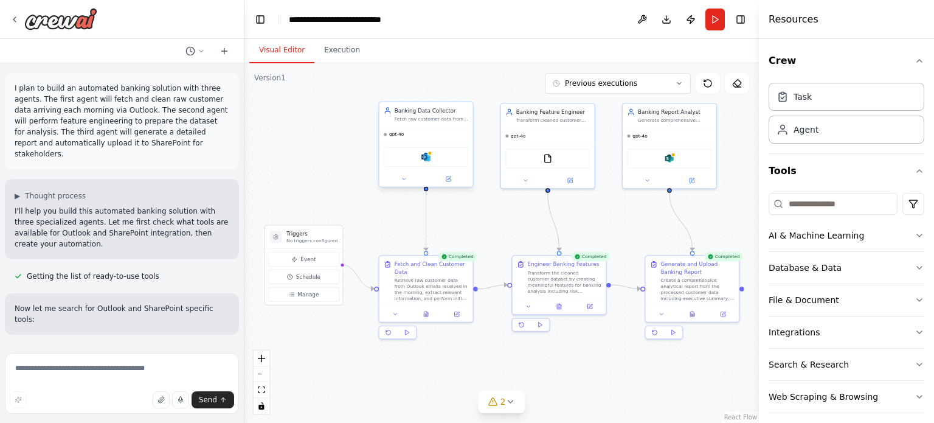
click at [406, 124] on div "Banking Data Collector Fetch raw customer data from Outlook emails each morning…" at bounding box center [427, 114] width 94 height 24
click at [450, 182] on button at bounding box center [448, 179] width 43 height 9
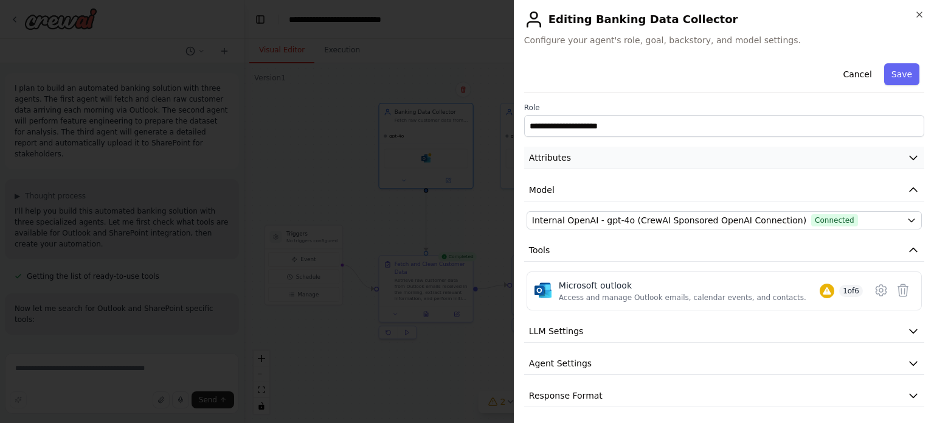
click at [589, 158] on button "Attributes" at bounding box center [724, 158] width 400 height 23
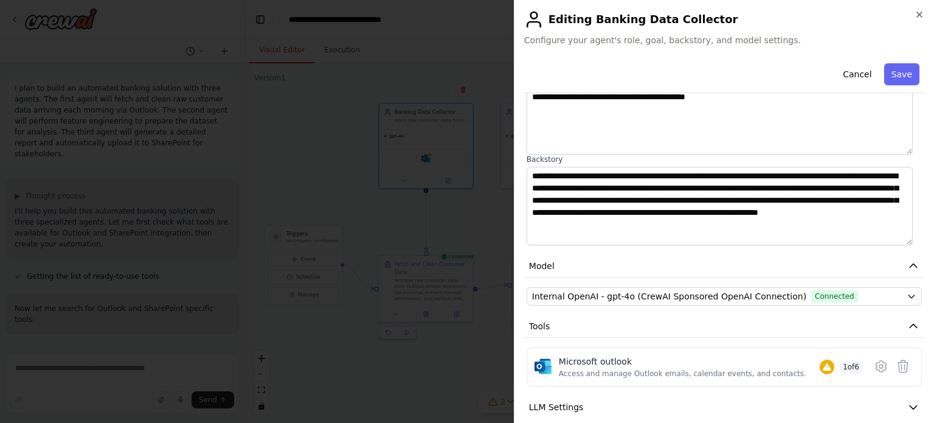
scroll to position [194, 0]
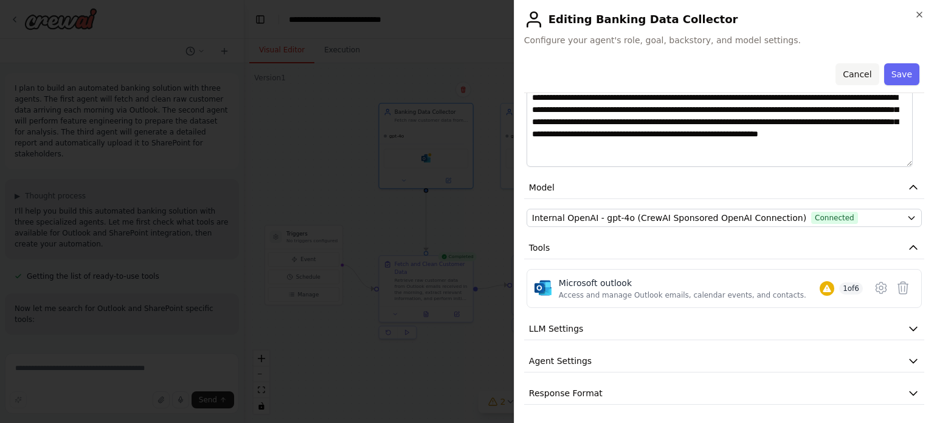
click at [850, 75] on button "Cancel" at bounding box center [857, 74] width 43 height 22
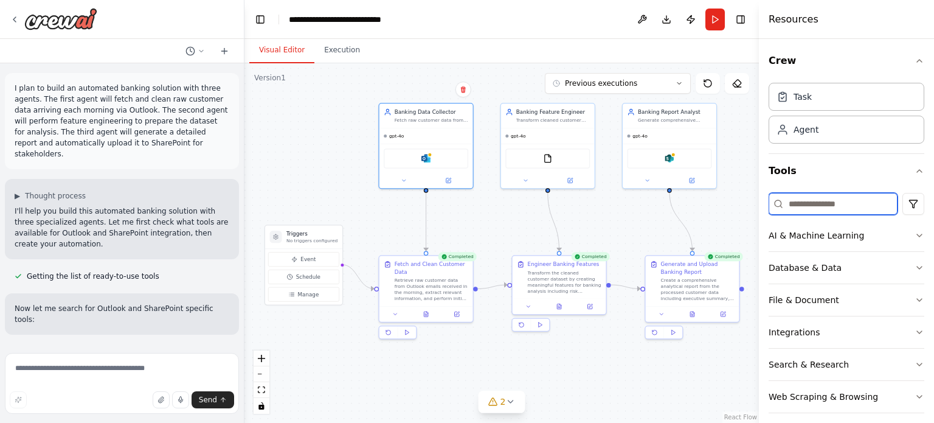
click at [847, 206] on input at bounding box center [833, 204] width 129 height 22
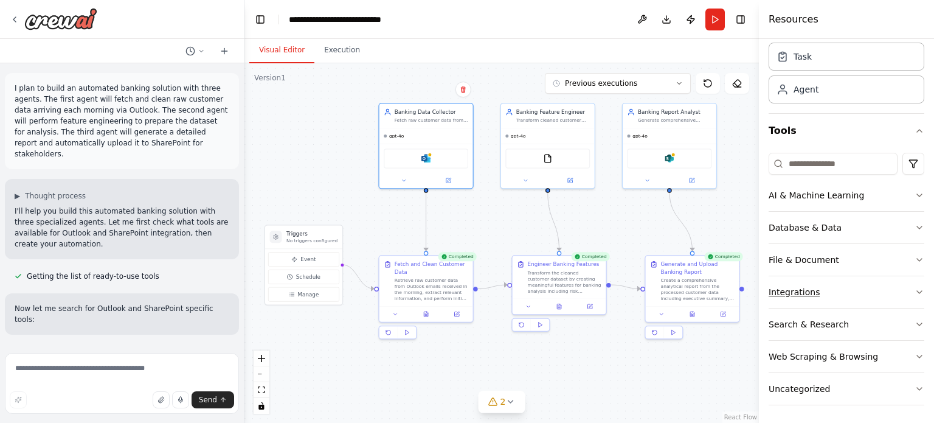
click at [804, 294] on div "Integrations" at bounding box center [794, 292] width 51 height 12
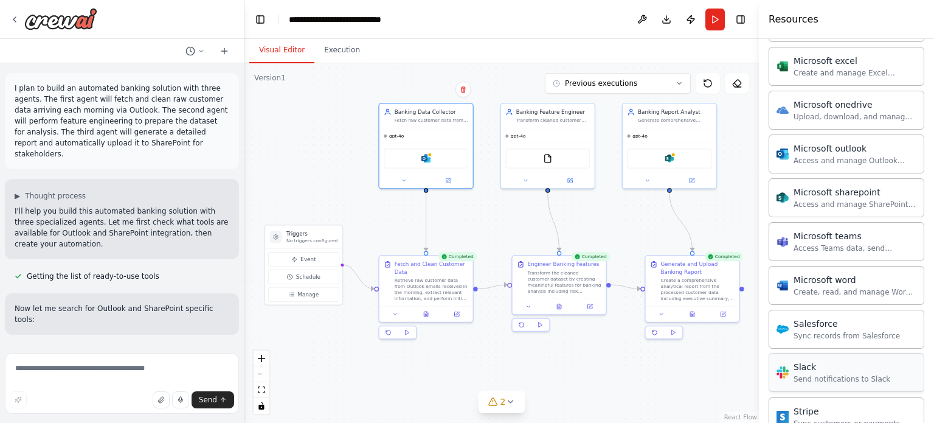
scroll to position [791, 0]
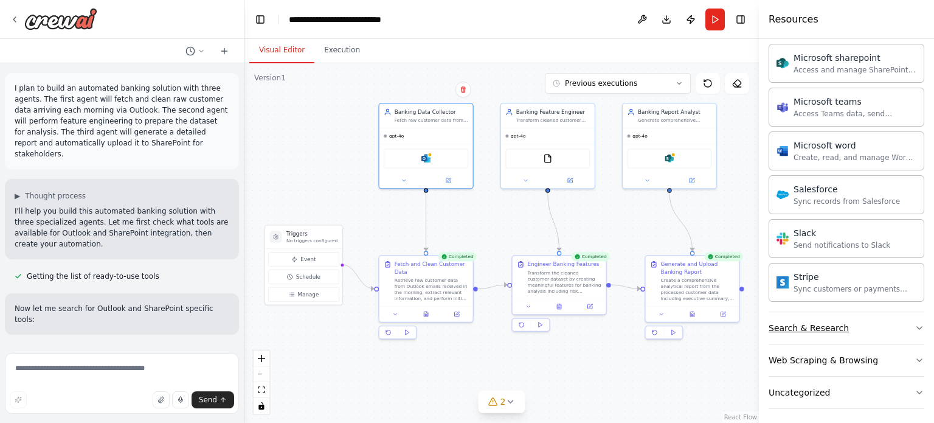
click at [795, 329] on button "Search & Research" at bounding box center [847, 328] width 156 height 32
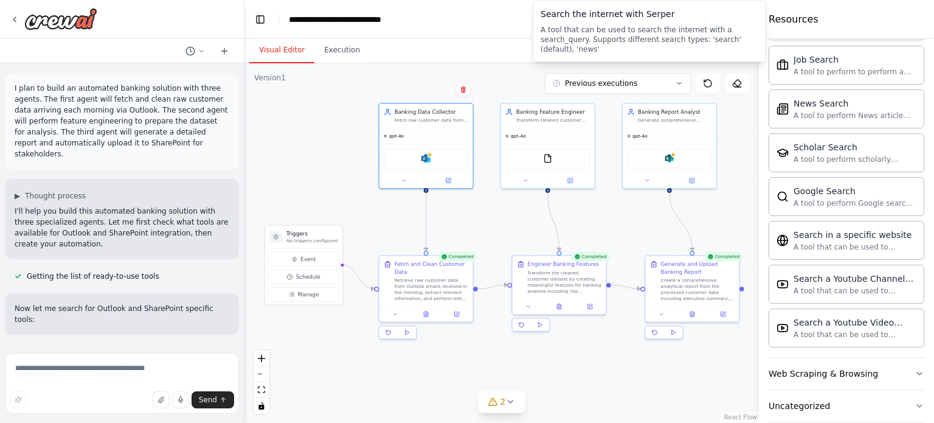
scroll to position [1410, 0]
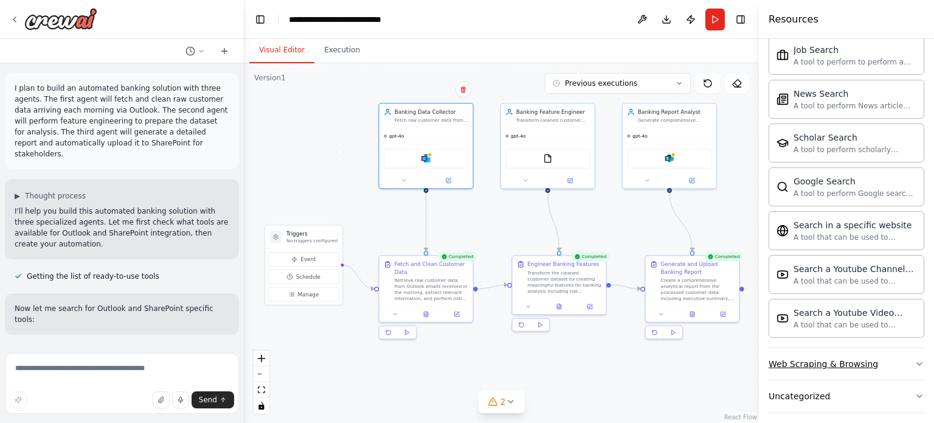
click at [815, 348] on button "Web Scraping & Browsing" at bounding box center [847, 364] width 156 height 32
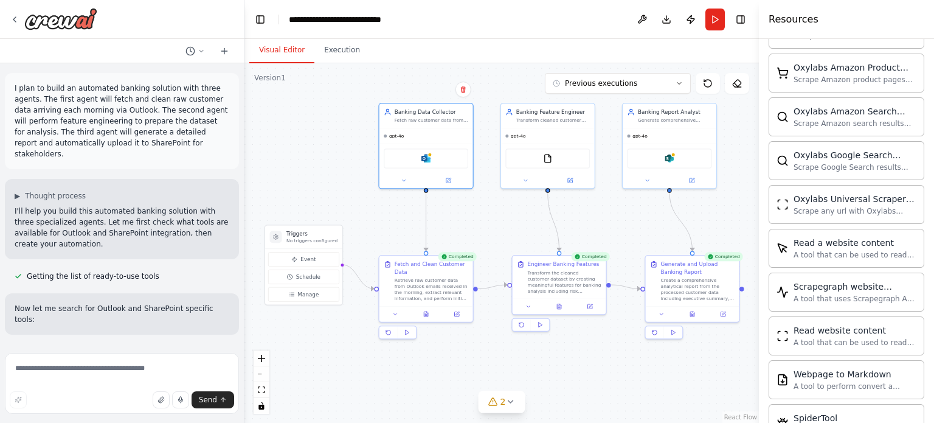
scroll to position [2073, 0]
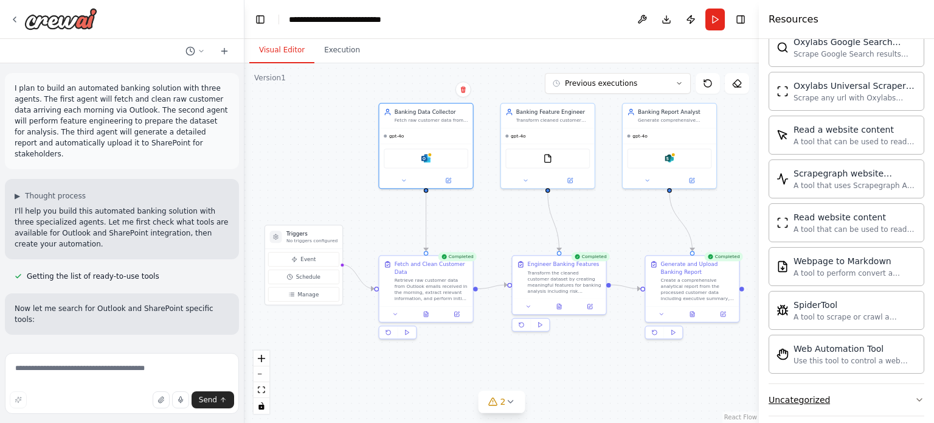
click at [805, 398] on button "Uncategorized" at bounding box center [847, 400] width 156 height 32
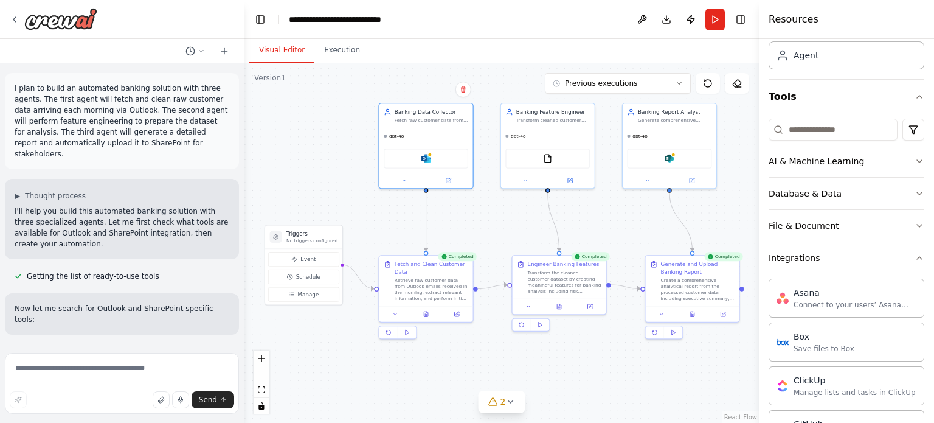
scroll to position [0, 0]
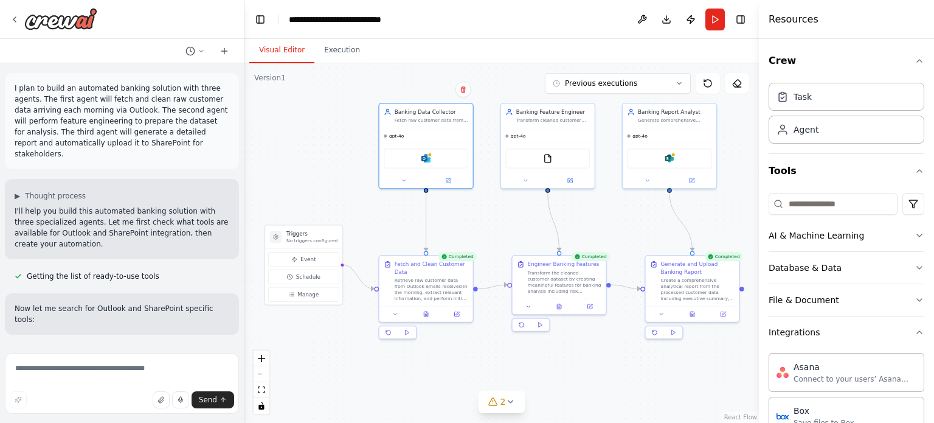
click at [583, 12] on header "**********" at bounding box center [502, 19] width 515 height 39
click at [661, 19] on button "Download" at bounding box center [666, 20] width 19 height 22
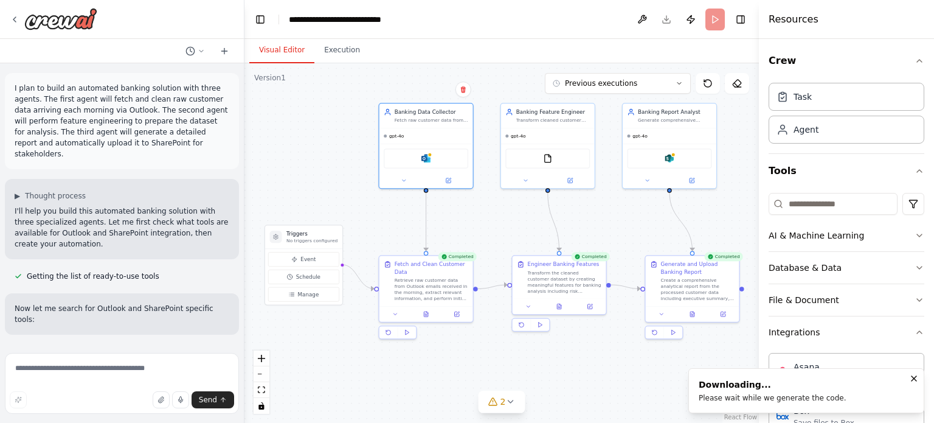
click at [752, 398] on div "Please wait while we generate the code." at bounding box center [773, 398] width 148 height 10
click at [752, 398] on ol "Downloading... Please wait while we generate the code." at bounding box center [807, 390] width 256 height 64
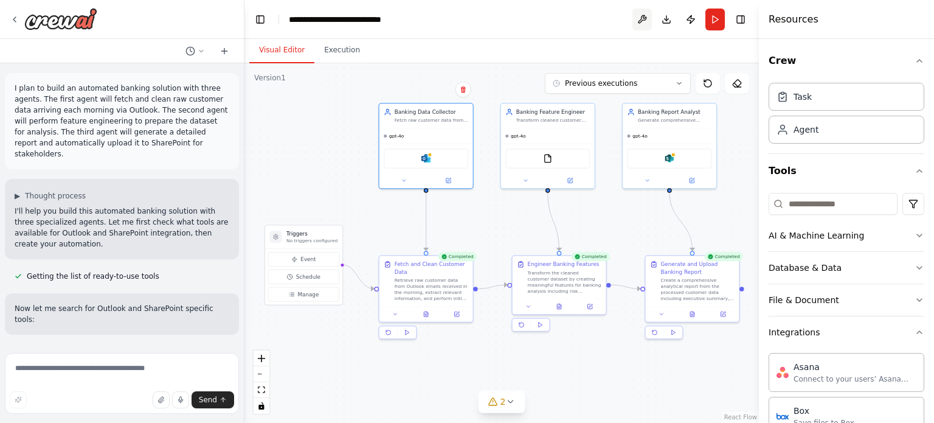
click at [644, 9] on button at bounding box center [642, 20] width 19 height 22
click at [640, 15] on div at bounding box center [642, 20] width 19 height 22
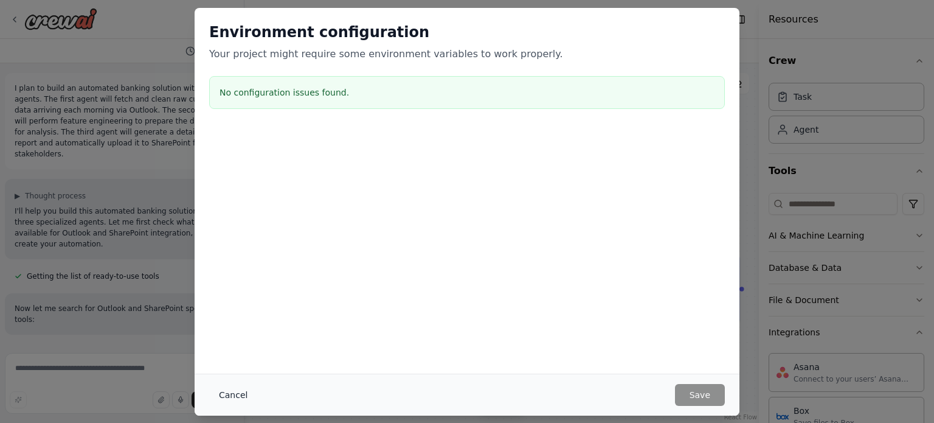
click at [233, 395] on button "Cancel" at bounding box center [233, 395] width 48 height 22
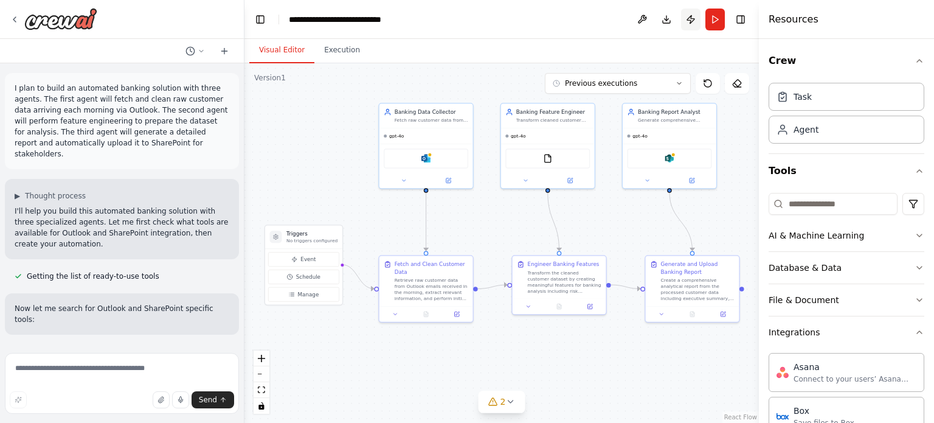
click at [693, 18] on button "Publish" at bounding box center [690, 20] width 19 height 22
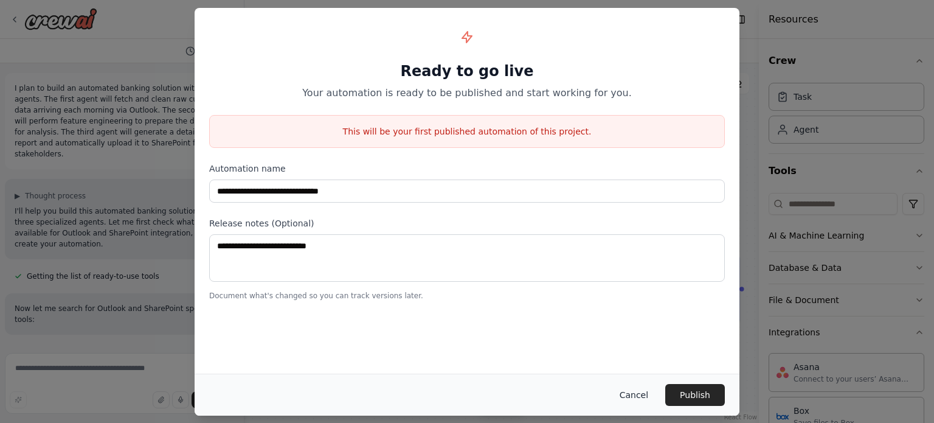
click at [642, 392] on button "Cancel" at bounding box center [634, 395] width 48 height 22
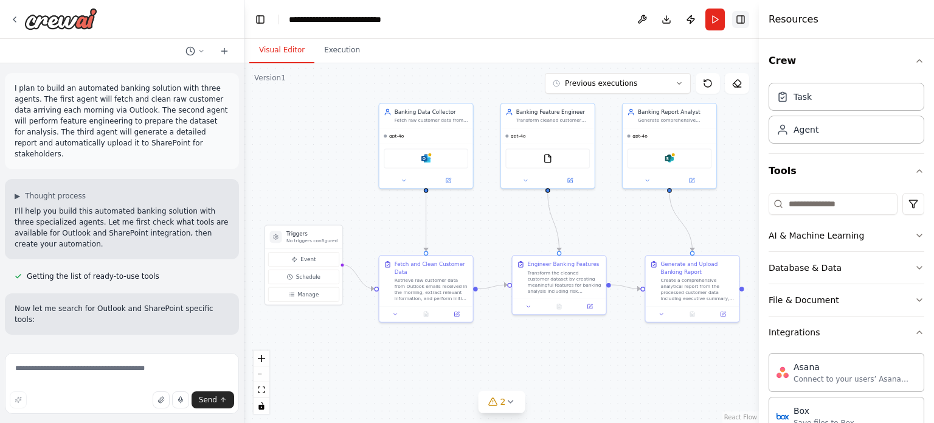
click at [742, 26] on button "Toggle Right Sidebar" at bounding box center [740, 19] width 17 height 17
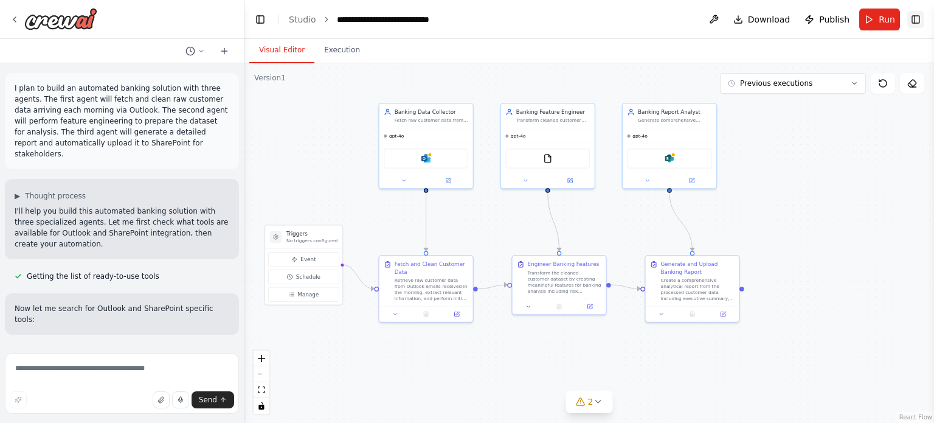
click at [921, 19] on button "Toggle Right Sidebar" at bounding box center [916, 19] width 17 height 17
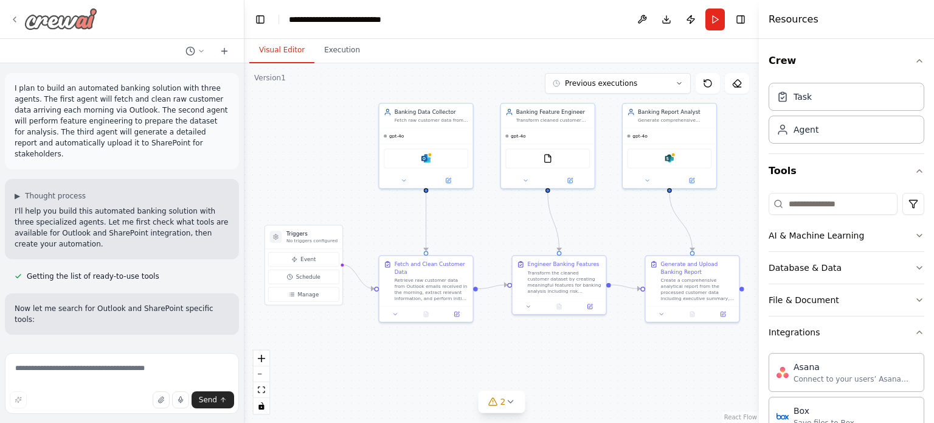
click at [10, 16] on icon at bounding box center [15, 20] width 10 height 10
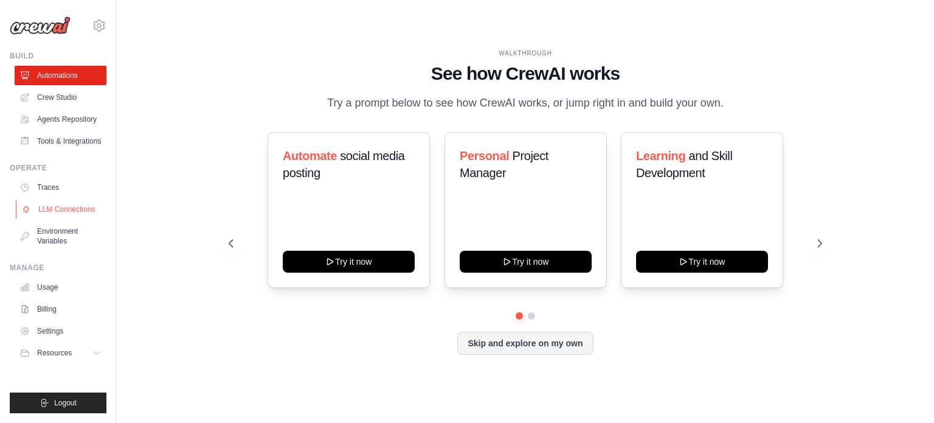
click at [56, 208] on link "LLM Connections" at bounding box center [62, 209] width 92 height 19
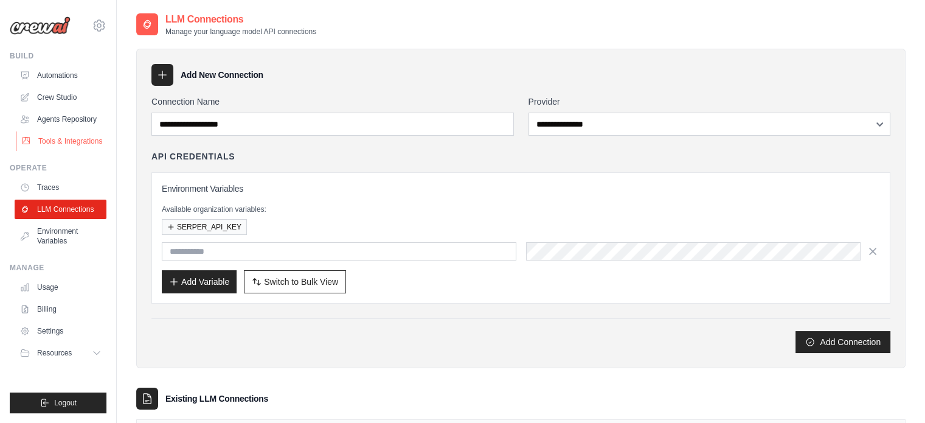
click at [51, 136] on link "Tools & Integrations" at bounding box center [62, 140] width 92 height 19
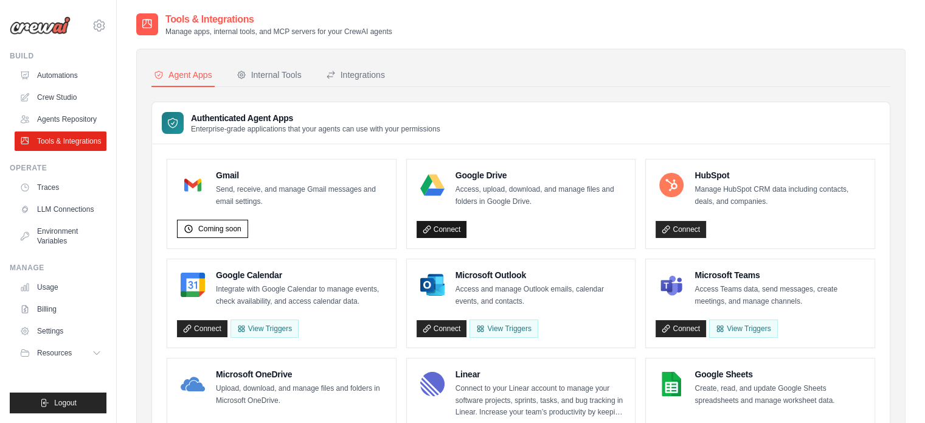
click at [451, 226] on link "Connect" at bounding box center [442, 229] width 50 height 17
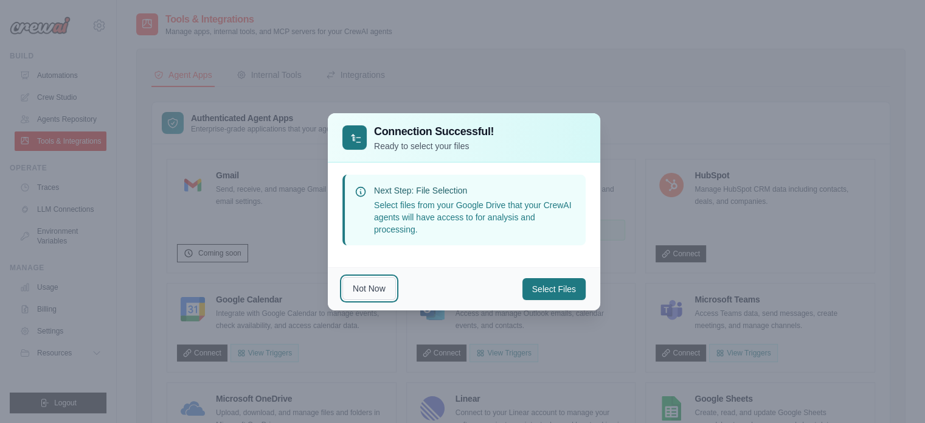
click at [377, 287] on button "Not Now" at bounding box center [370, 288] width 54 height 23
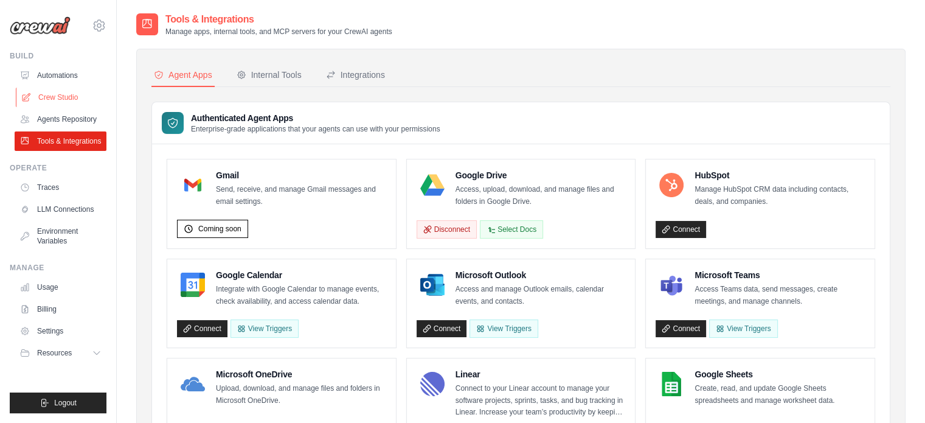
click at [46, 97] on link "Crew Studio" at bounding box center [62, 97] width 92 height 19
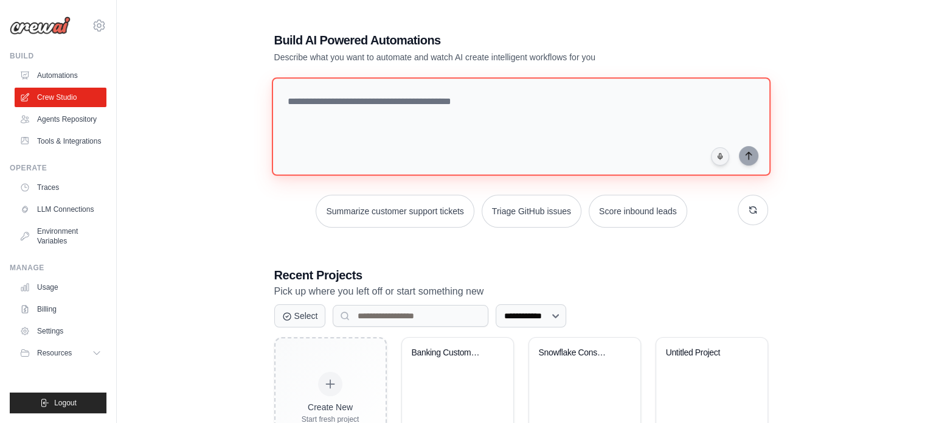
click at [515, 148] on textarea at bounding box center [520, 126] width 499 height 99
click at [423, 119] on textarea at bounding box center [520, 126] width 499 height 99
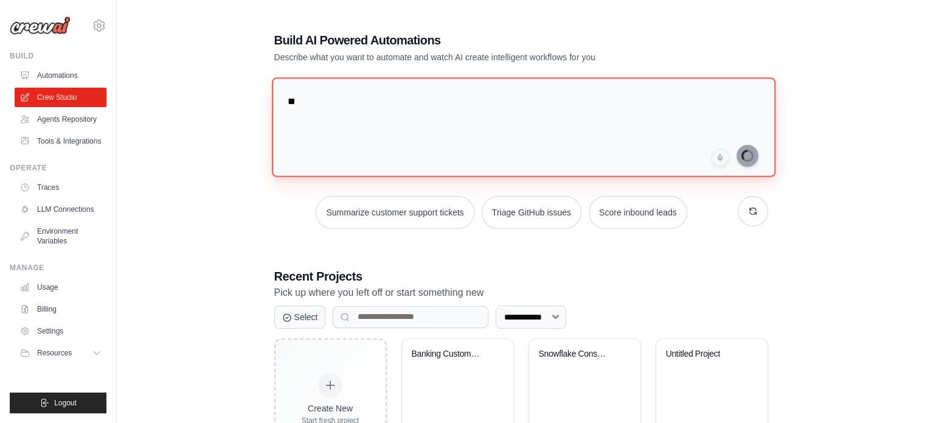
type textarea "**"
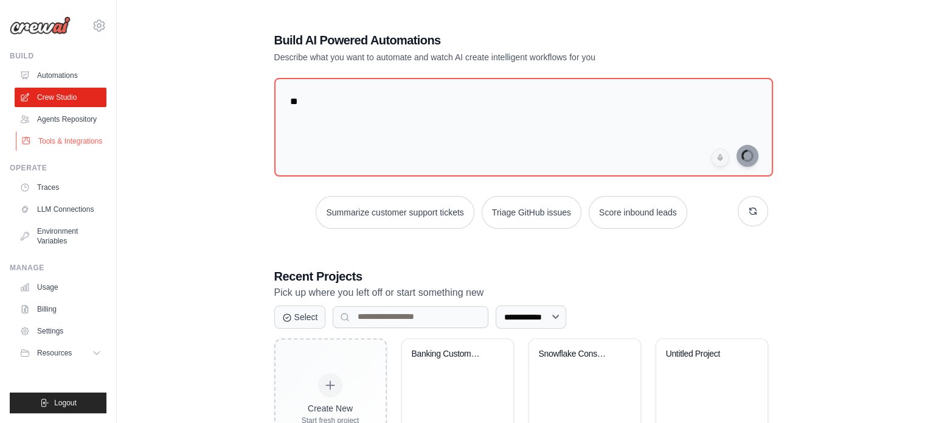
click at [45, 138] on link "Tools & Integrations" at bounding box center [62, 140] width 92 height 19
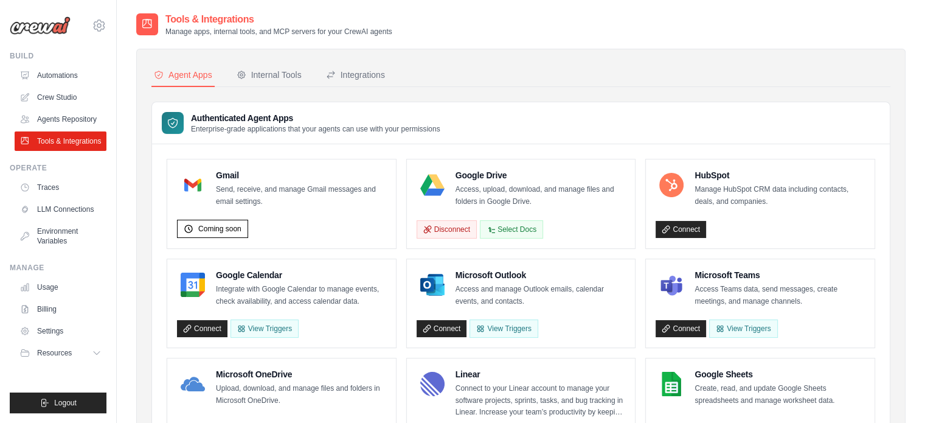
click at [260, 69] on div "Internal Tools" at bounding box center [269, 75] width 65 height 12
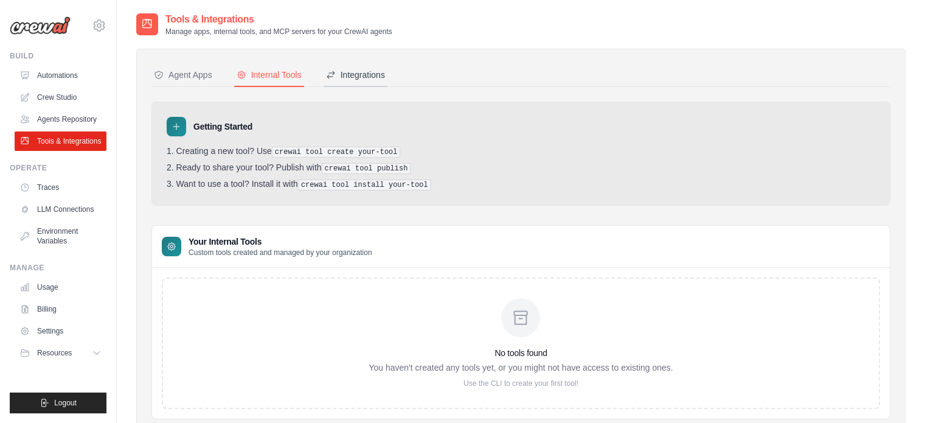
click at [350, 80] on div "Integrations" at bounding box center [355, 75] width 59 height 12
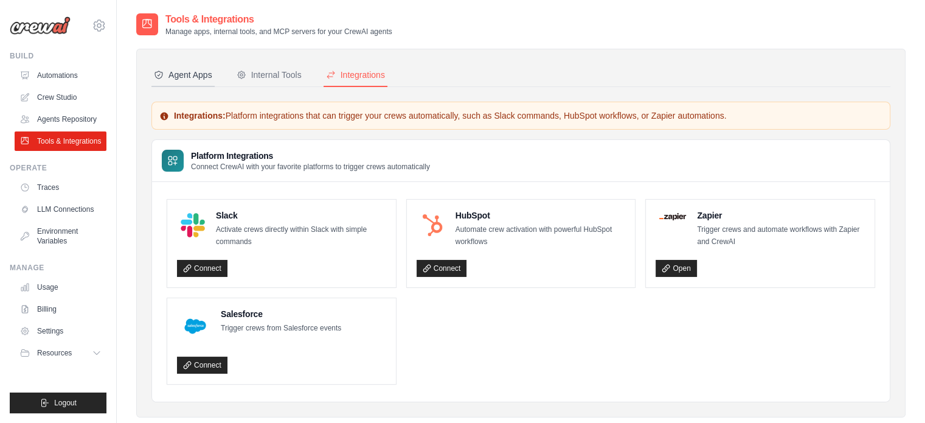
click at [184, 69] on div "Agent Apps" at bounding box center [183, 75] width 58 height 12
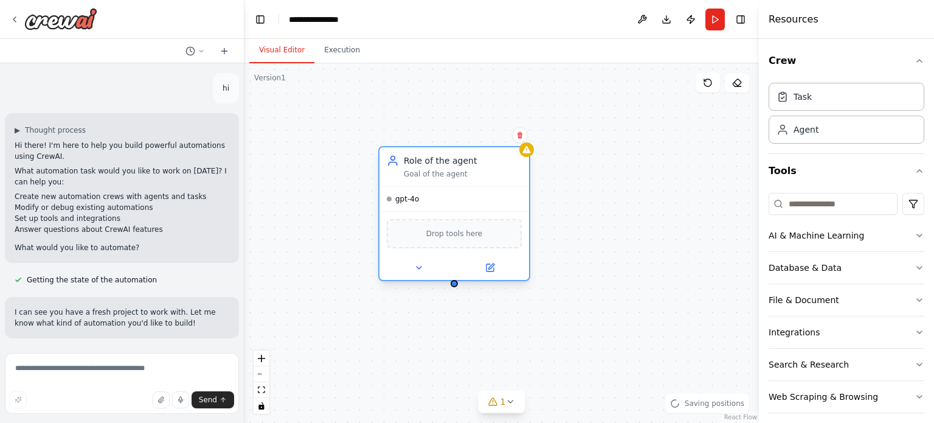
drag, startPoint x: 558, startPoint y: 183, endPoint x: 457, endPoint y: 175, distance: 101.3
click at [457, 175] on div "Goal of the agent" at bounding box center [463, 174] width 118 height 10
click at [494, 273] on button at bounding box center [490, 267] width 69 height 15
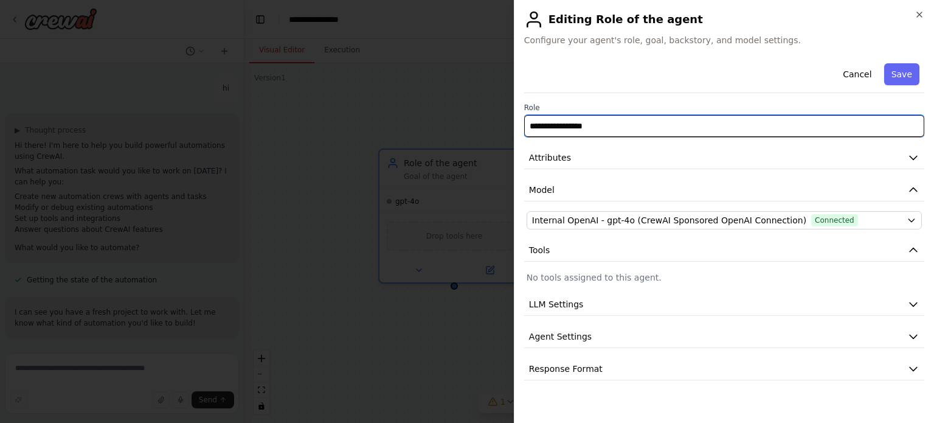
click at [588, 127] on input "**********" at bounding box center [724, 126] width 400 height 22
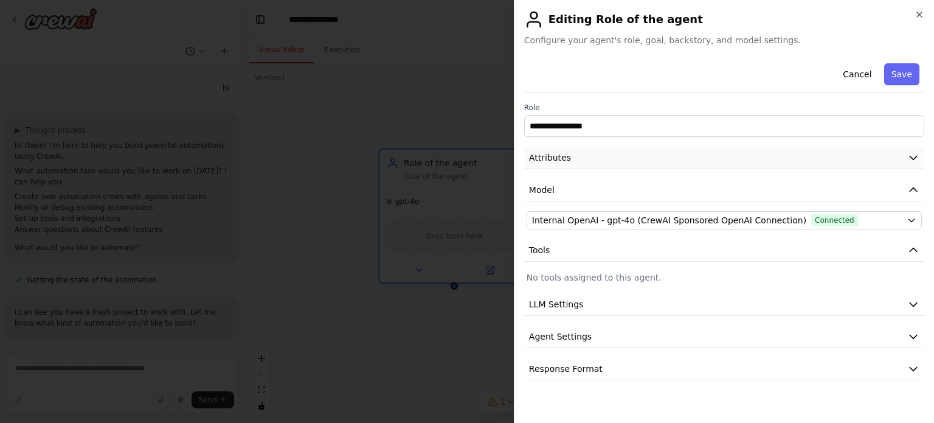
click at [567, 148] on button "Attributes" at bounding box center [724, 158] width 400 height 23
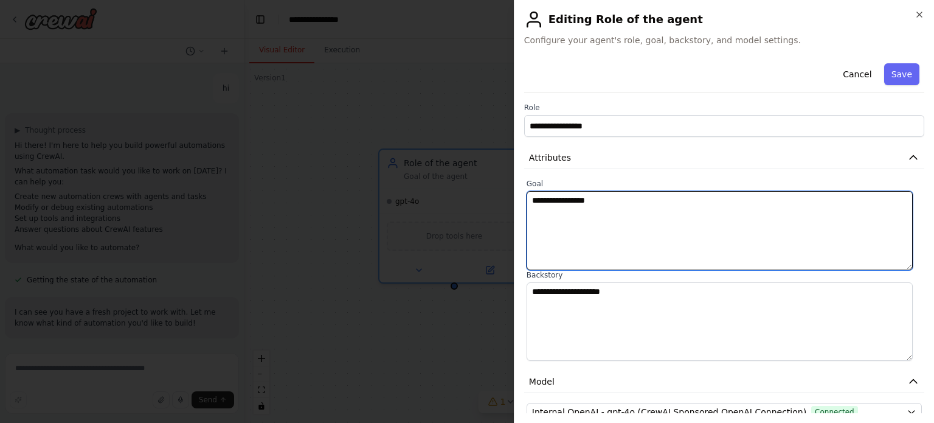
click at [567, 200] on textarea "**********" at bounding box center [720, 230] width 386 height 79
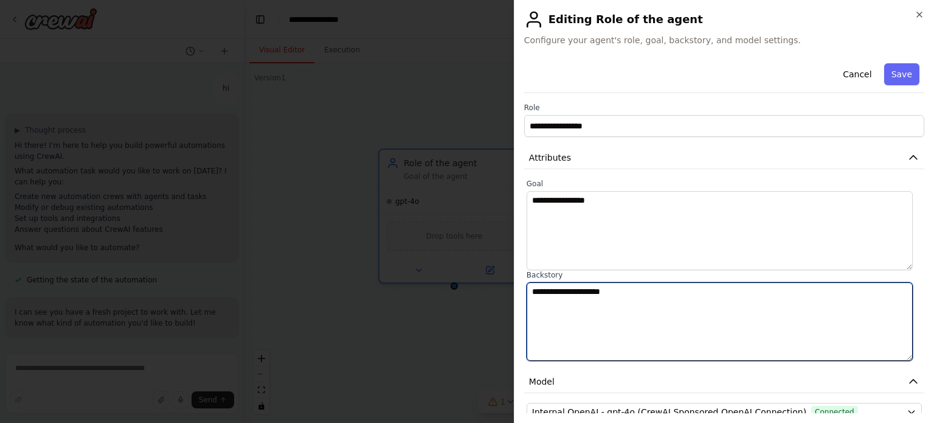
drag, startPoint x: 567, startPoint y: 200, endPoint x: 549, endPoint y: 293, distance: 94.7
click at [549, 293] on textarea "**********" at bounding box center [720, 321] width 386 height 79
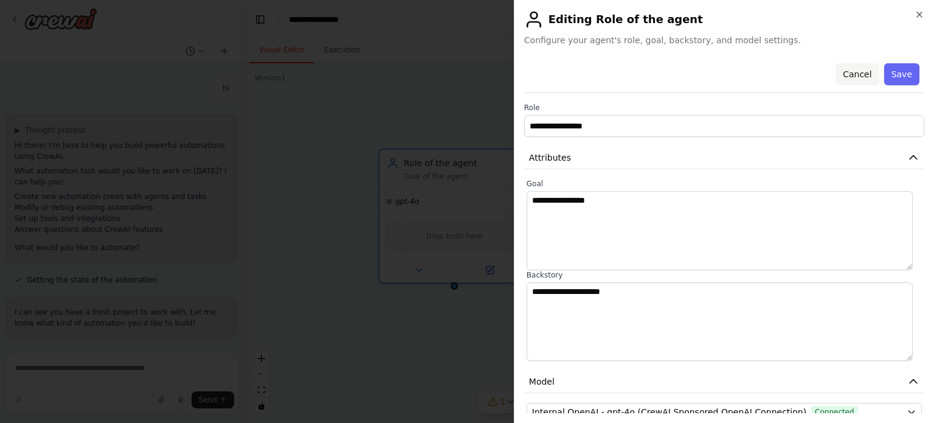
click at [850, 75] on button "Cancel" at bounding box center [857, 74] width 43 height 22
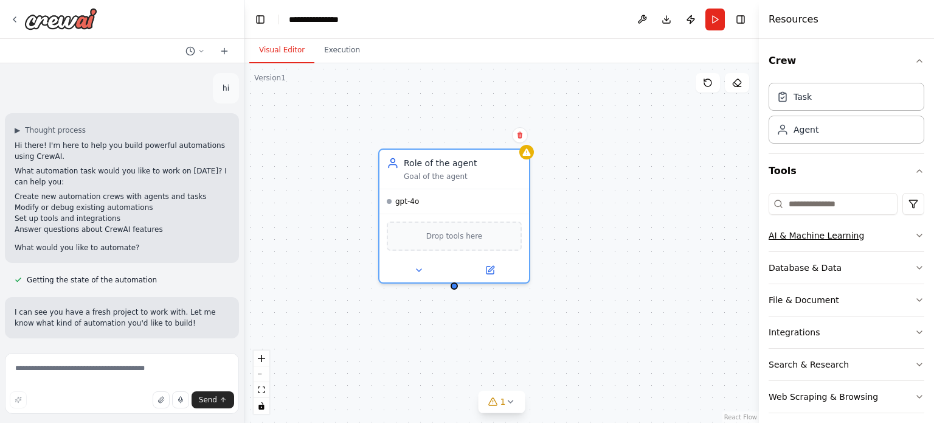
click at [823, 235] on div "AI & Machine Learning" at bounding box center [817, 235] width 96 height 12
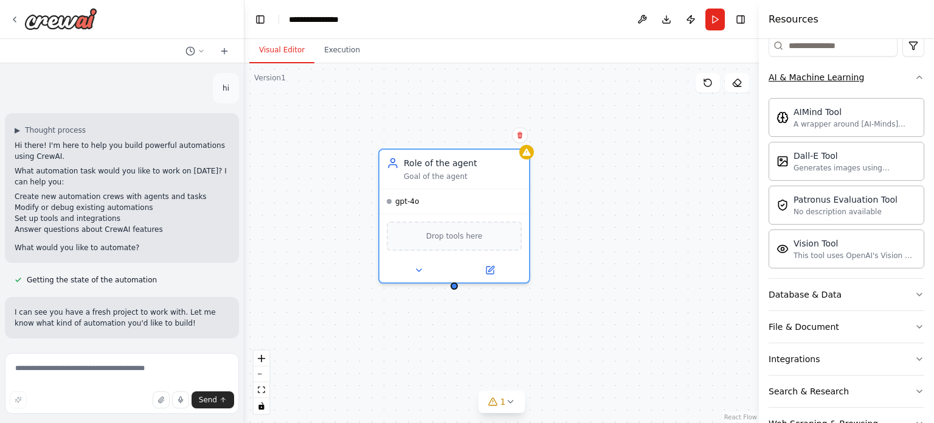
scroll to position [161, 0]
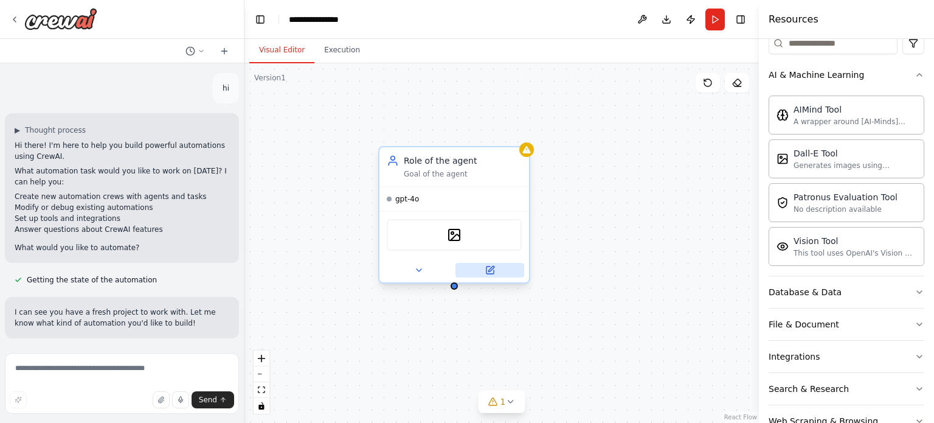
click at [494, 270] on icon at bounding box center [490, 269] width 7 height 7
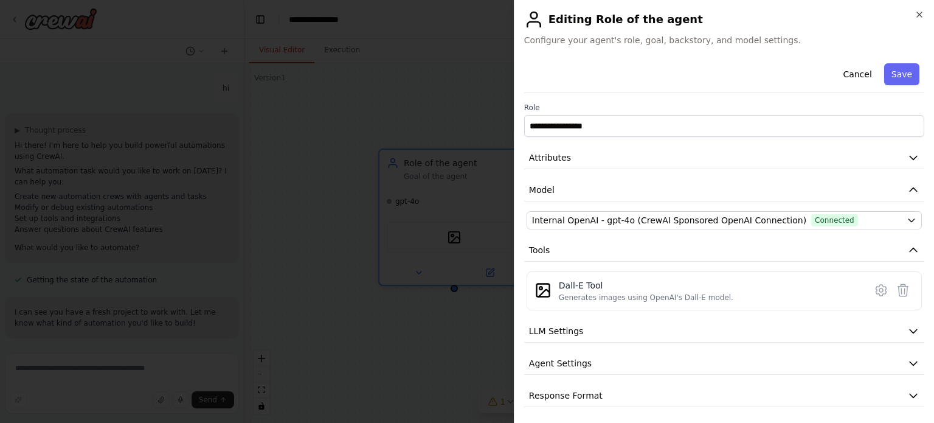
click at [913, 9] on div "**********" at bounding box center [724, 211] width 420 height 423
click at [915, 10] on icon "button" at bounding box center [920, 15] width 10 height 10
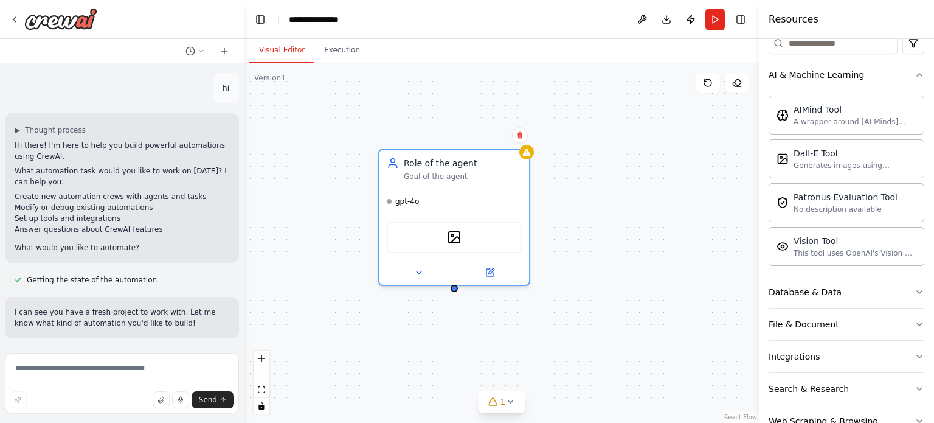
click at [608, 186] on div "Role of the agent Goal of the agent gpt-4o DallETool" at bounding box center [502, 243] width 515 height 360
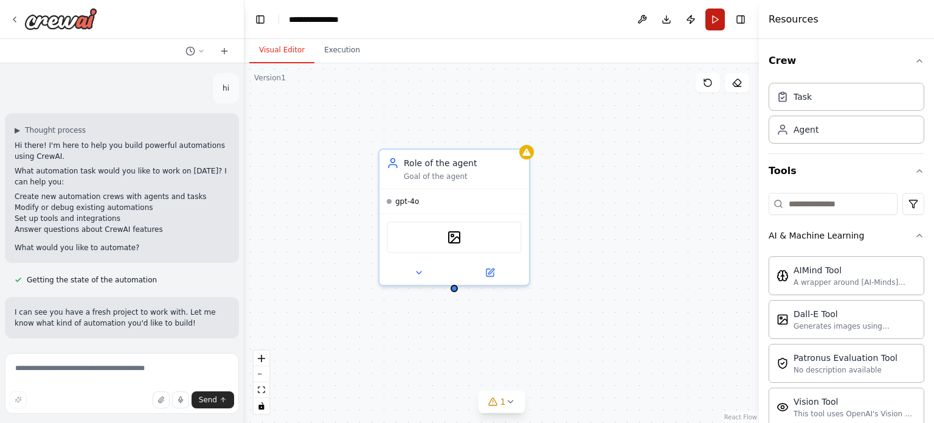
click at [714, 18] on button "Run" at bounding box center [715, 20] width 19 height 22
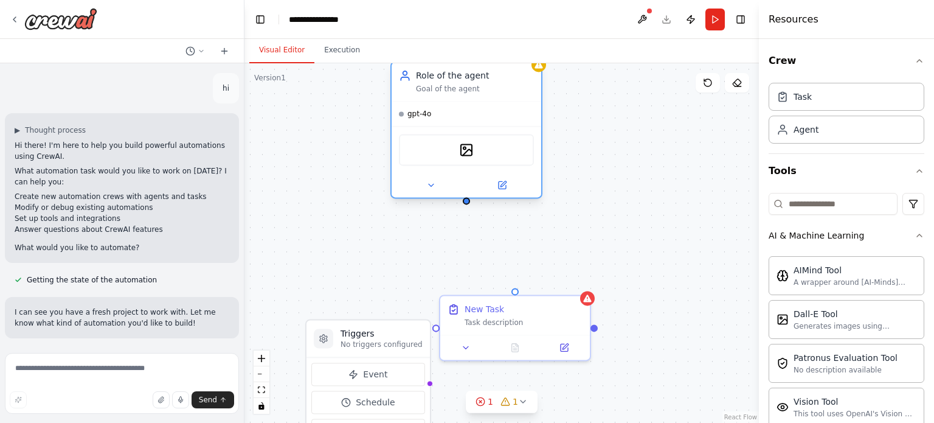
drag, startPoint x: 451, startPoint y: 174, endPoint x: 462, endPoint y: 86, distance: 89.0
click at [462, 86] on div "Goal of the agent" at bounding box center [475, 89] width 118 height 10
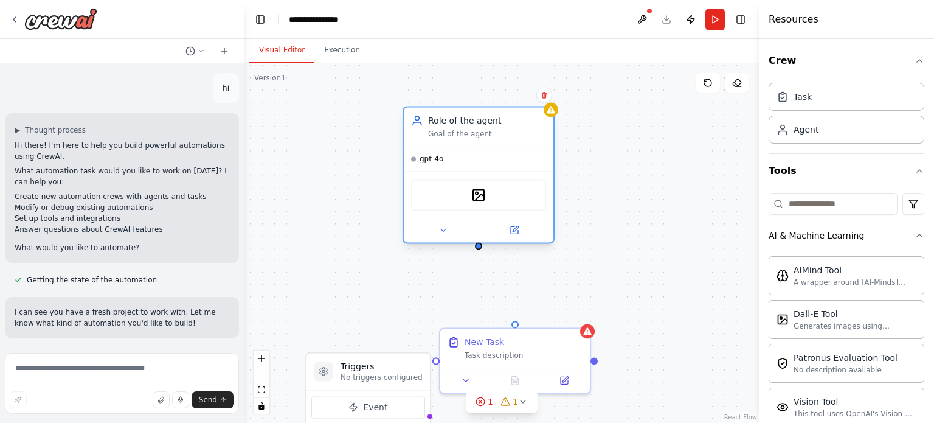
drag, startPoint x: 462, startPoint y: 86, endPoint x: 473, endPoint y: 138, distance: 53.3
click at [473, 138] on div "Goal of the agent" at bounding box center [487, 134] width 118 height 10
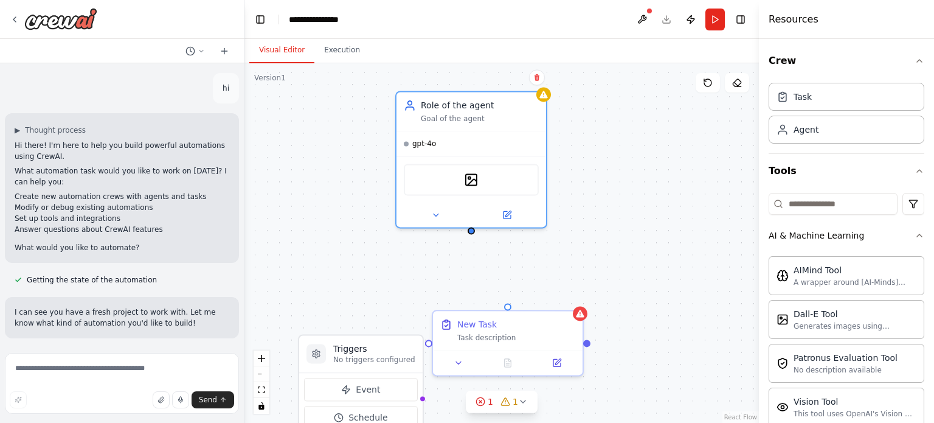
drag, startPoint x: 479, startPoint y: 251, endPoint x: 472, endPoint y: 234, distance: 19.1
click at [472, 234] on div "Triggers No triggers configured Event Schedule Manage Role of the agent Goal of…" at bounding box center [502, 243] width 515 height 360
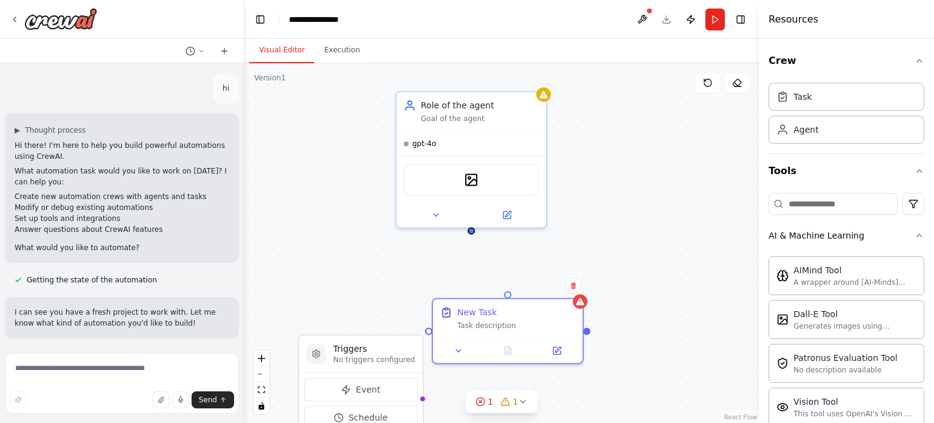
drag, startPoint x: 509, startPoint y: 308, endPoint x: 501, endPoint y: 288, distance: 21.0
click at [501, 288] on div "Triggers No triggers configured Event Schedule Manage Role of the agent Goal of…" at bounding box center [502, 243] width 515 height 360
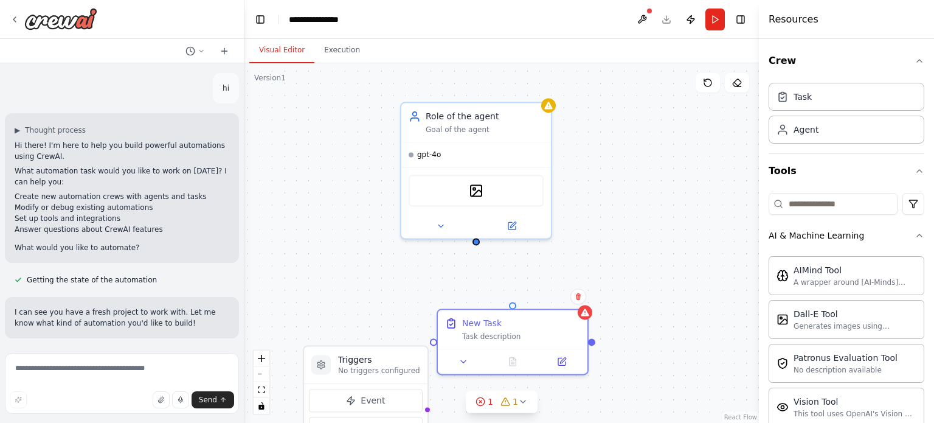
drag, startPoint x: 472, startPoint y: 232, endPoint x: 478, endPoint y: 244, distance: 13.3
click at [478, 244] on div "Triggers No triggers configured Event Schedule Manage Role of the agent Goal of…" at bounding box center [502, 243] width 515 height 360
drag, startPoint x: 476, startPoint y: 243, endPoint x: 513, endPoint y: 304, distance: 71.3
click at [513, 304] on div "Triggers No triggers configured Event Schedule Manage Role of the agent Goal of…" at bounding box center [500, 271] width 515 height 360
click at [607, 256] on div ".deletable-edge-delete-btn { width: 20px; height: 20px; border: 0px solid #ffff…" at bounding box center [502, 243] width 515 height 360
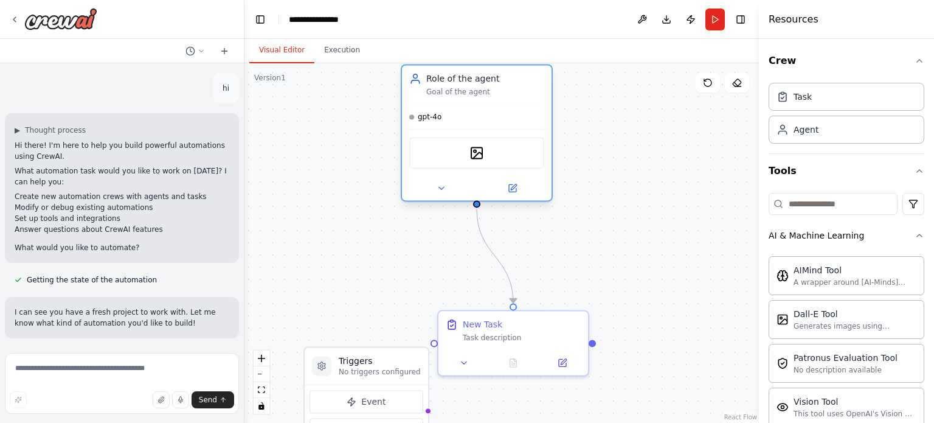
drag, startPoint x: 521, startPoint y: 196, endPoint x: 523, endPoint y: 166, distance: 29.9
click at [523, 166] on div "DallETool" at bounding box center [476, 153] width 135 height 32
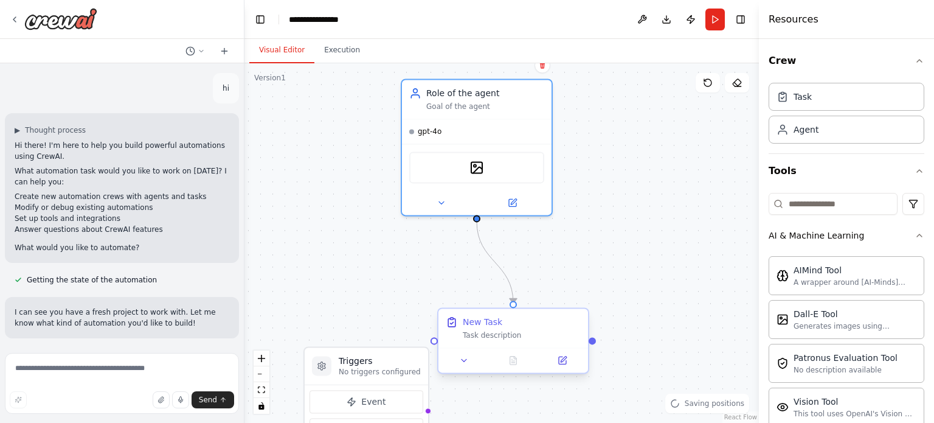
click at [507, 316] on div "New Task" at bounding box center [522, 322] width 118 height 12
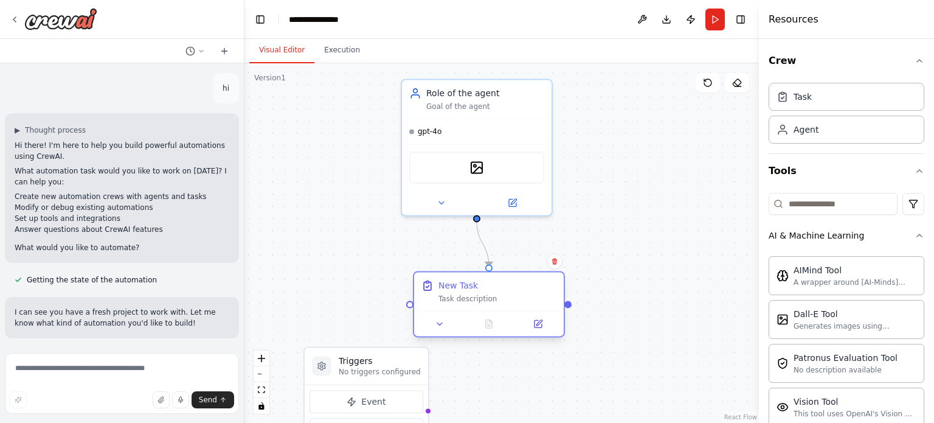
drag, startPoint x: 507, startPoint y: 316, endPoint x: 484, endPoint y: 266, distance: 54.2
click at [484, 279] on div "New Task" at bounding box center [498, 285] width 118 height 12
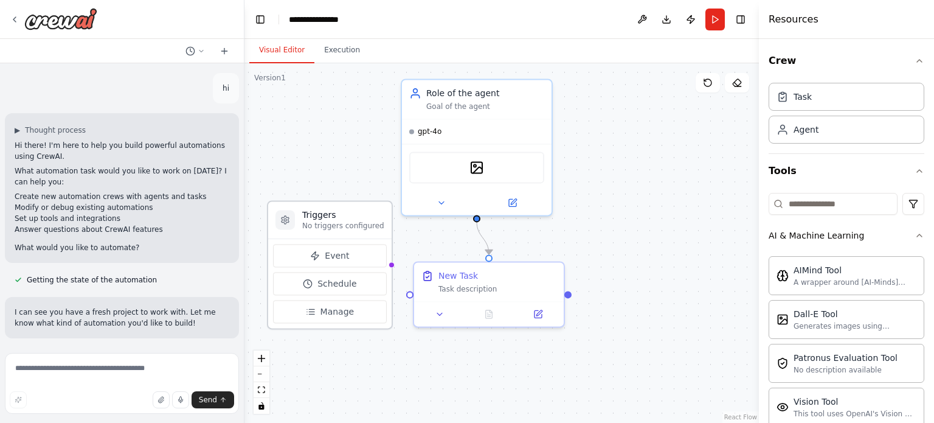
drag, startPoint x: 370, startPoint y: 364, endPoint x: 326, endPoint y: 221, distance: 150.3
click at [326, 221] on div "Triggers No triggers configured" at bounding box center [343, 220] width 82 height 22
drag, startPoint x: 409, startPoint y: 294, endPoint x: 387, endPoint y: 268, distance: 34.1
click at [387, 268] on div "Triggers No triggers configured Event Schedule Manage Role of the agent Goal of…" at bounding box center [500, 271] width 515 height 360
drag, startPoint x: 411, startPoint y: 293, endPoint x: 384, endPoint y: 266, distance: 37.4
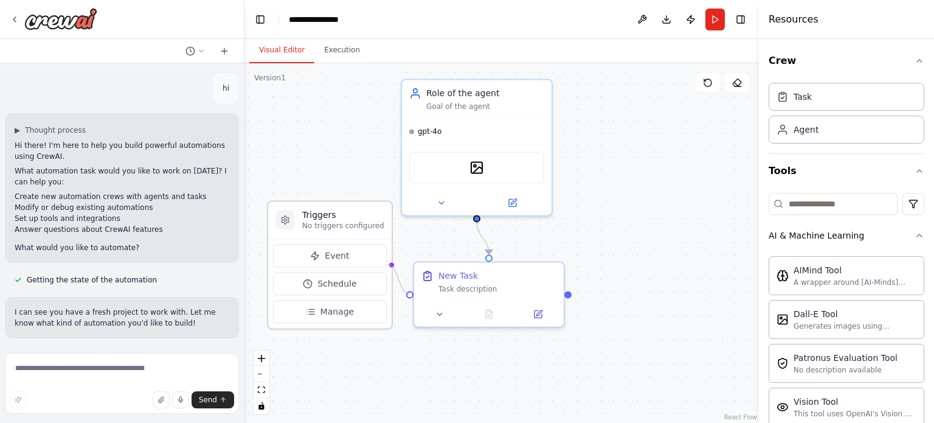
click at [384, 266] on div "Triggers No triggers configured Event Schedule Manage Role of the agent Goal of…" at bounding box center [500, 271] width 515 height 360
click at [413, 303] on div "New Task Task description" at bounding box center [489, 292] width 152 height 66
click at [432, 390] on div ".deletable-edge-delete-btn { width: 20px; height: 20px; border: 0px solid #ffff…" at bounding box center [502, 243] width 515 height 360
drag, startPoint x: 330, startPoint y: 211, endPoint x: 313, endPoint y: 213, distance: 17.7
click at [313, 213] on h3 "Triggers" at bounding box center [331, 215] width 82 height 12
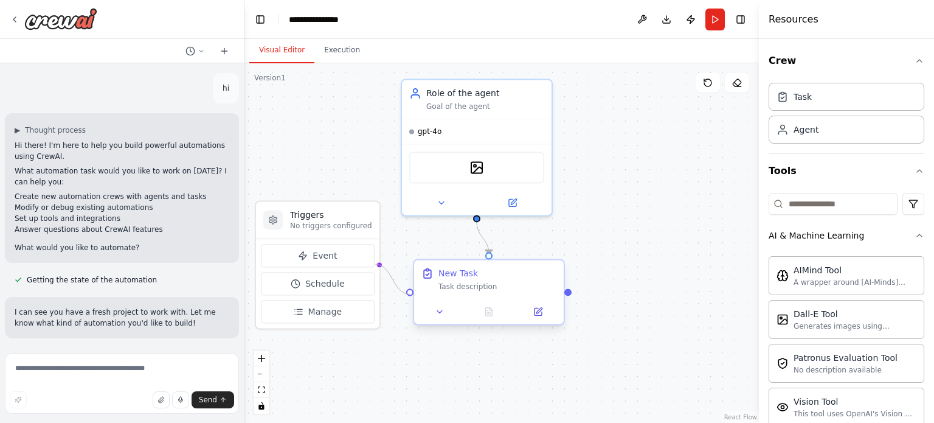
drag, startPoint x: 377, startPoint y: 263, endPoint x: 421, endPoint y: 291, distance: 52.5
click at [421, 291] on div "Triggers No triggers configured Event Schedule Manage Role of the agent Goal of…" at bounding box center [500, 271] width 515 height 360
click at [460, 344] on div ".deletable-edge-delete-btn { width: 20px; height: 20px; border: 0px solid #ffff…" at bounding box center [502, 243] width 515 height 360
click at [620, 168] on div ".deletable-edge-delete-btn { width: 20px; height: 20px; border: 0px solid #ffff…" at bounding box center [502, 243] width 515 height 360
